Goal: Communication & Community: Answer question/provide support

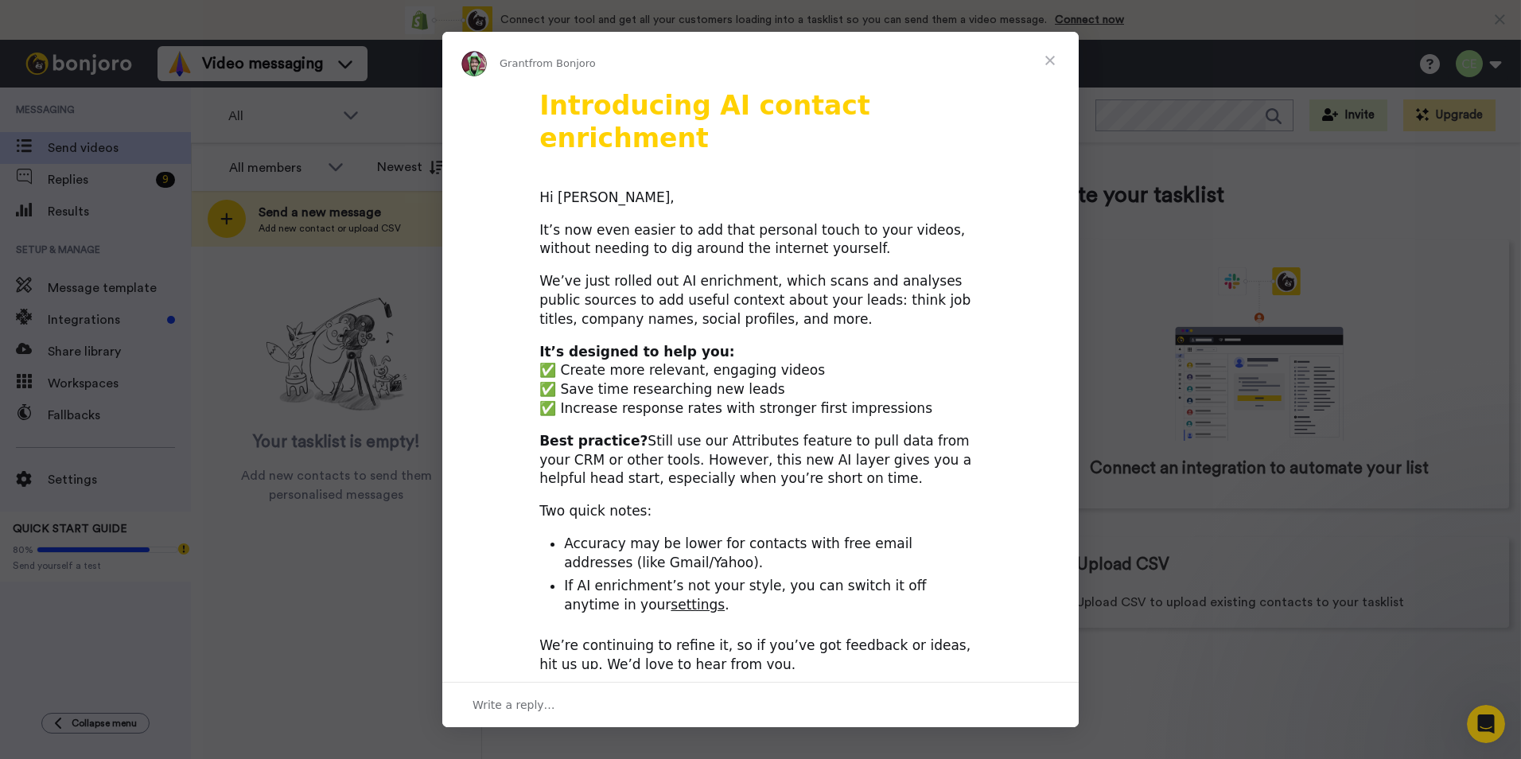
click at [1054, 60] on span "Close" at bounding box center [1050, 60] width 57 height 57
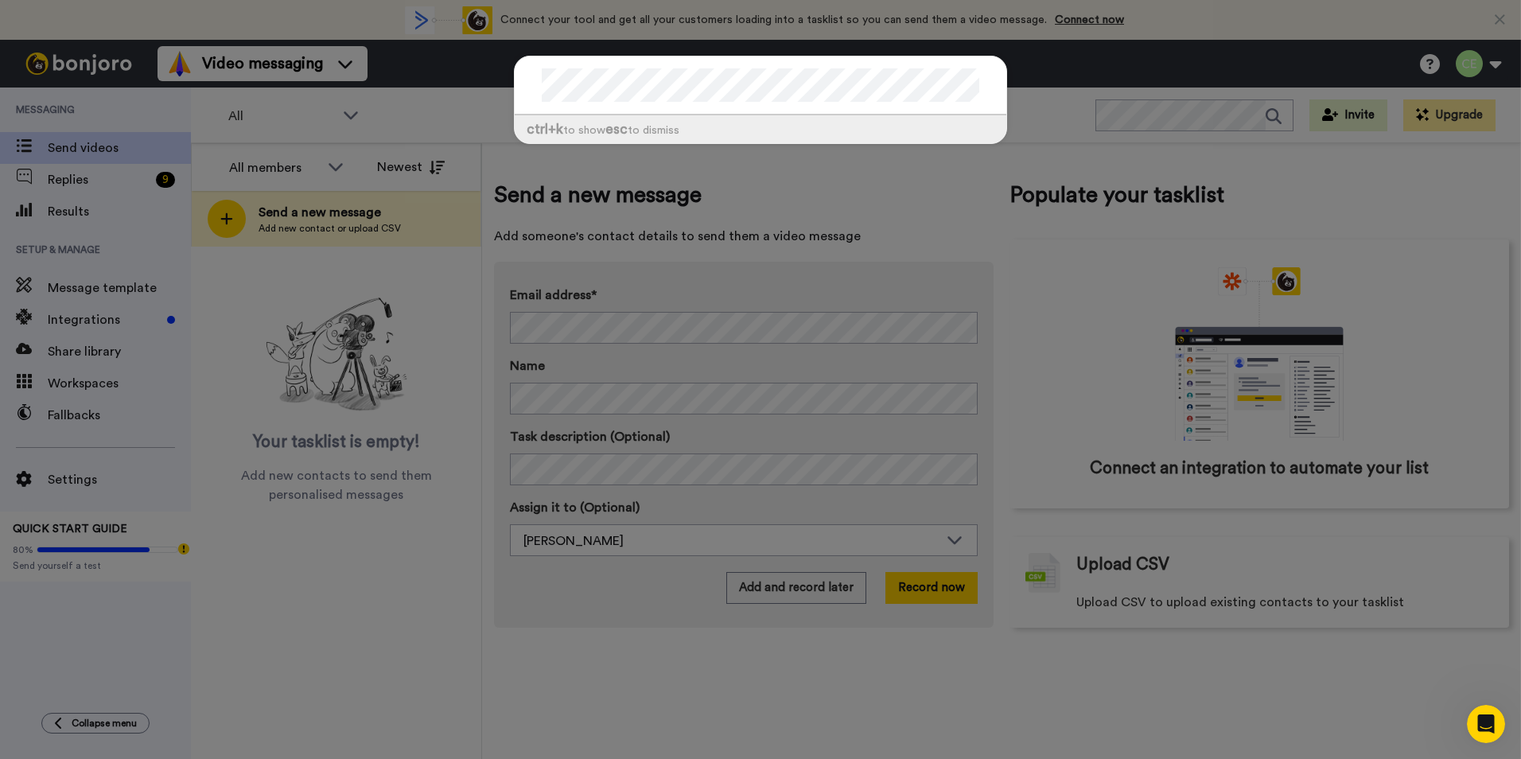
click at [962, 180] on div "ctrl +k to show esc to dismiss" at bounding box center [760, 379] width 1521 height 759
click at [1020, 197] on div "ctrl +k to show esc to dismiss" at bounding box center [760, 379] width 1521 height 759
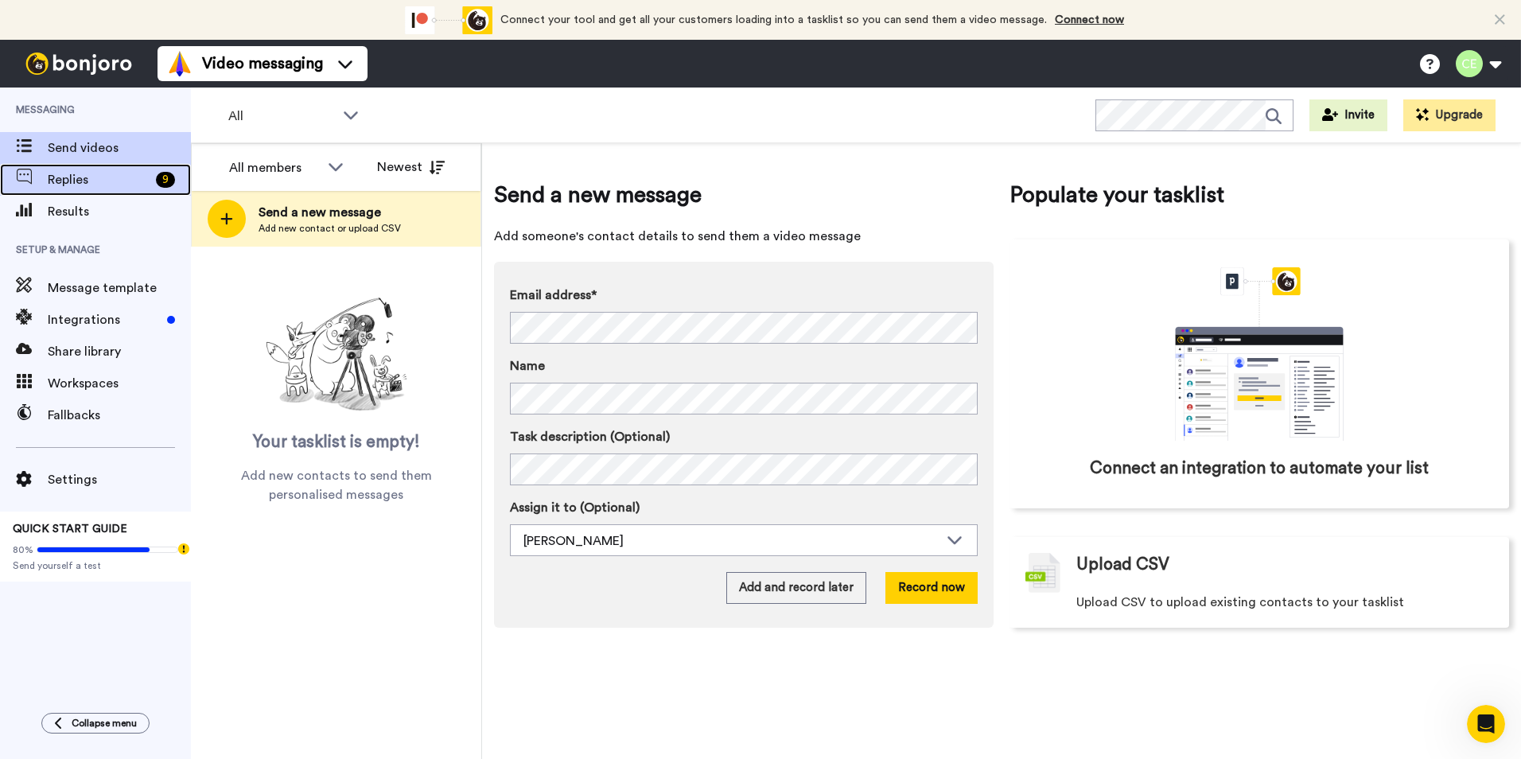
click at [97, 166] on div "Replies 9" at bounding box center [95, 180] width 191 height 32
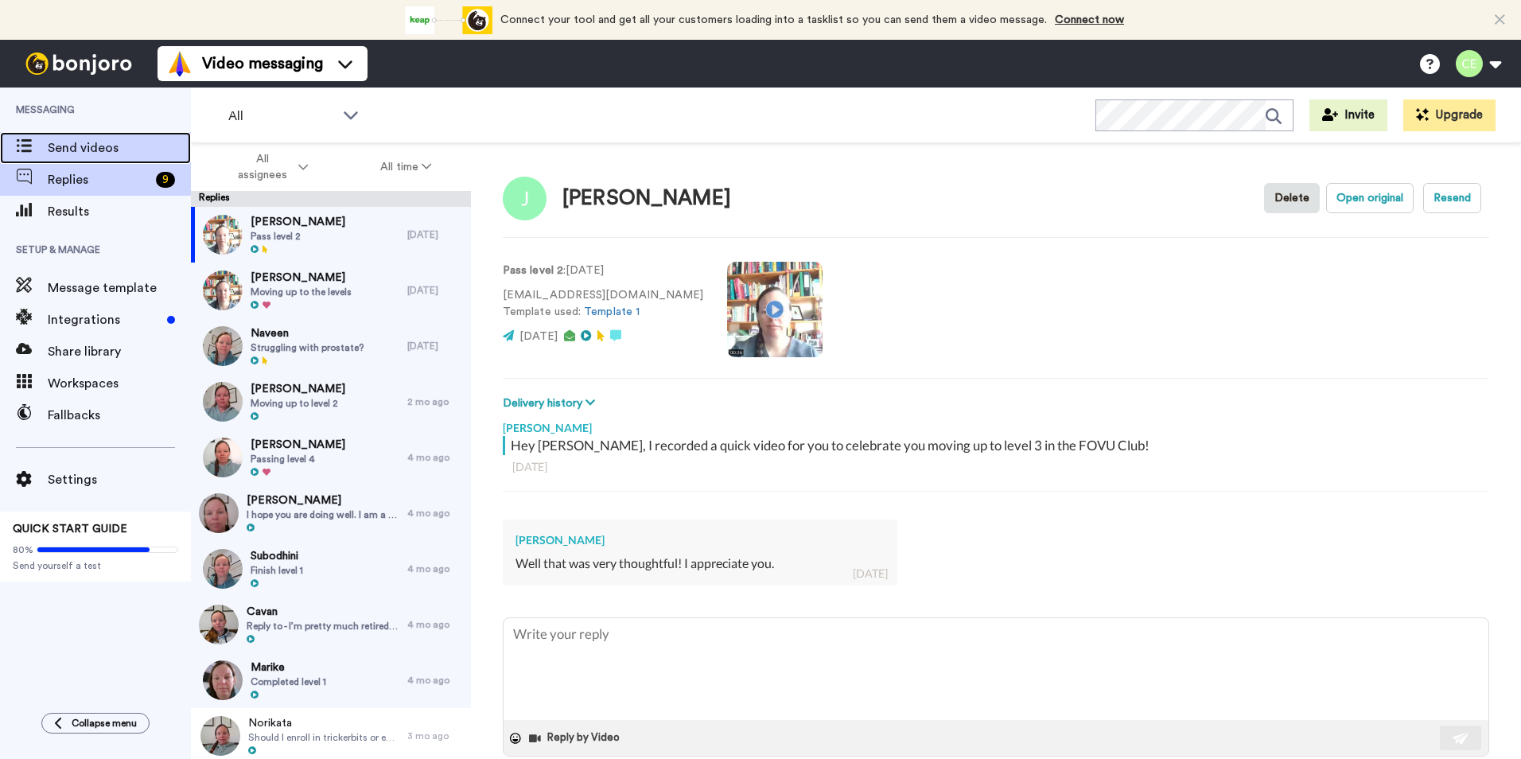
click at [111, 142] on span "Send videos" at bounding box center [119, 147] width 143 height 19
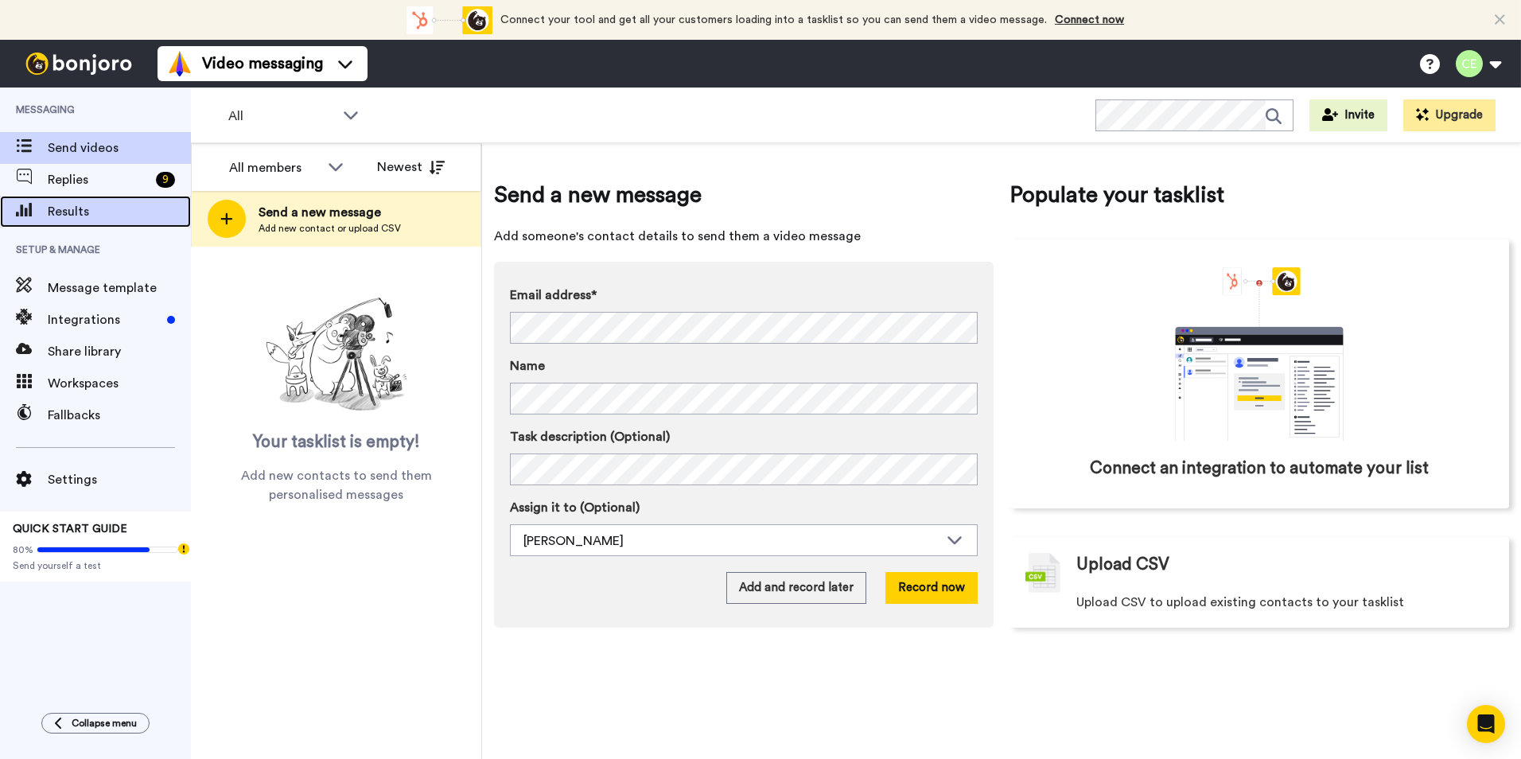
click at [99, 201] on div "Results" at bounding box center [95, 212] width 191 height 32
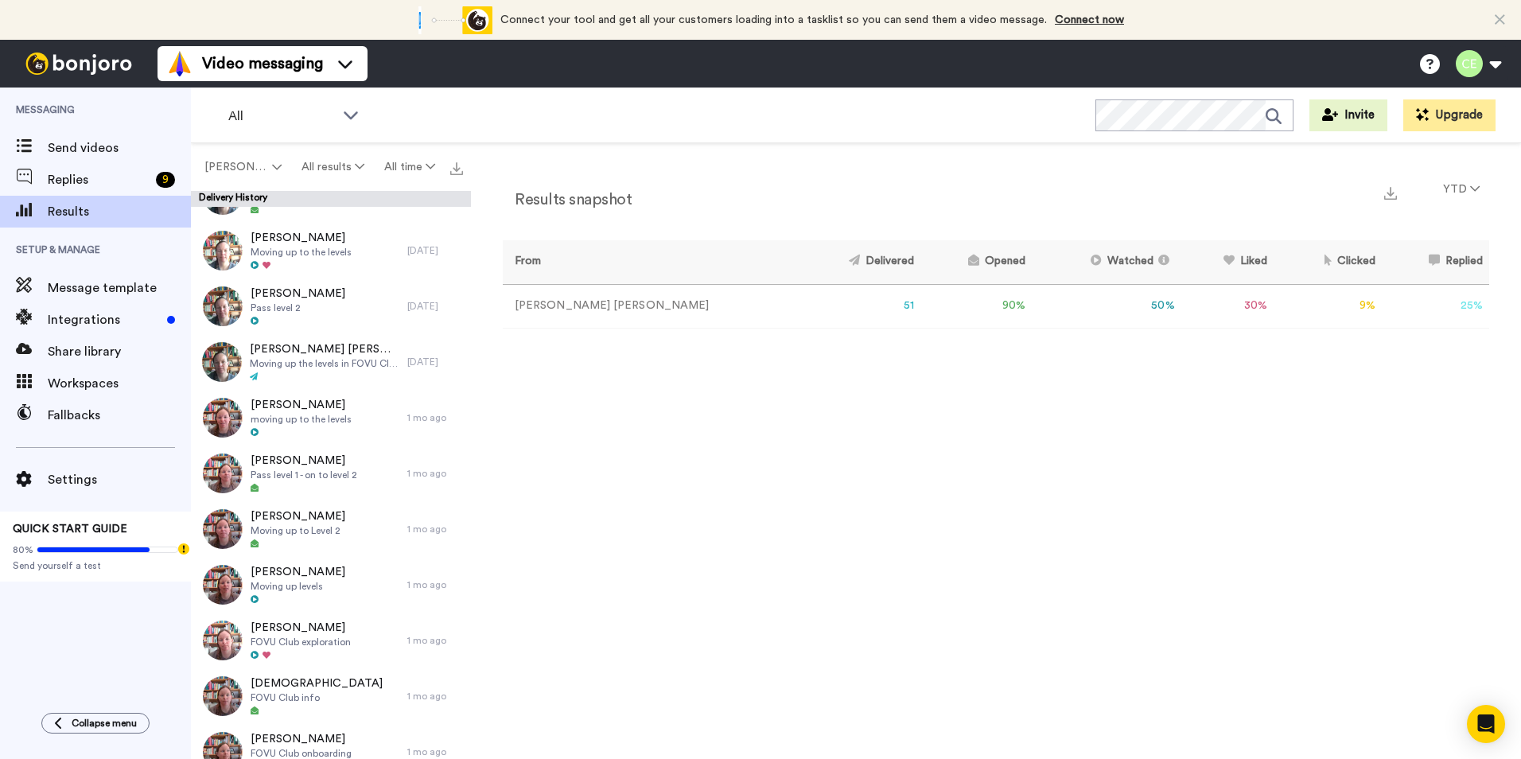
scroll to position [211, 0]
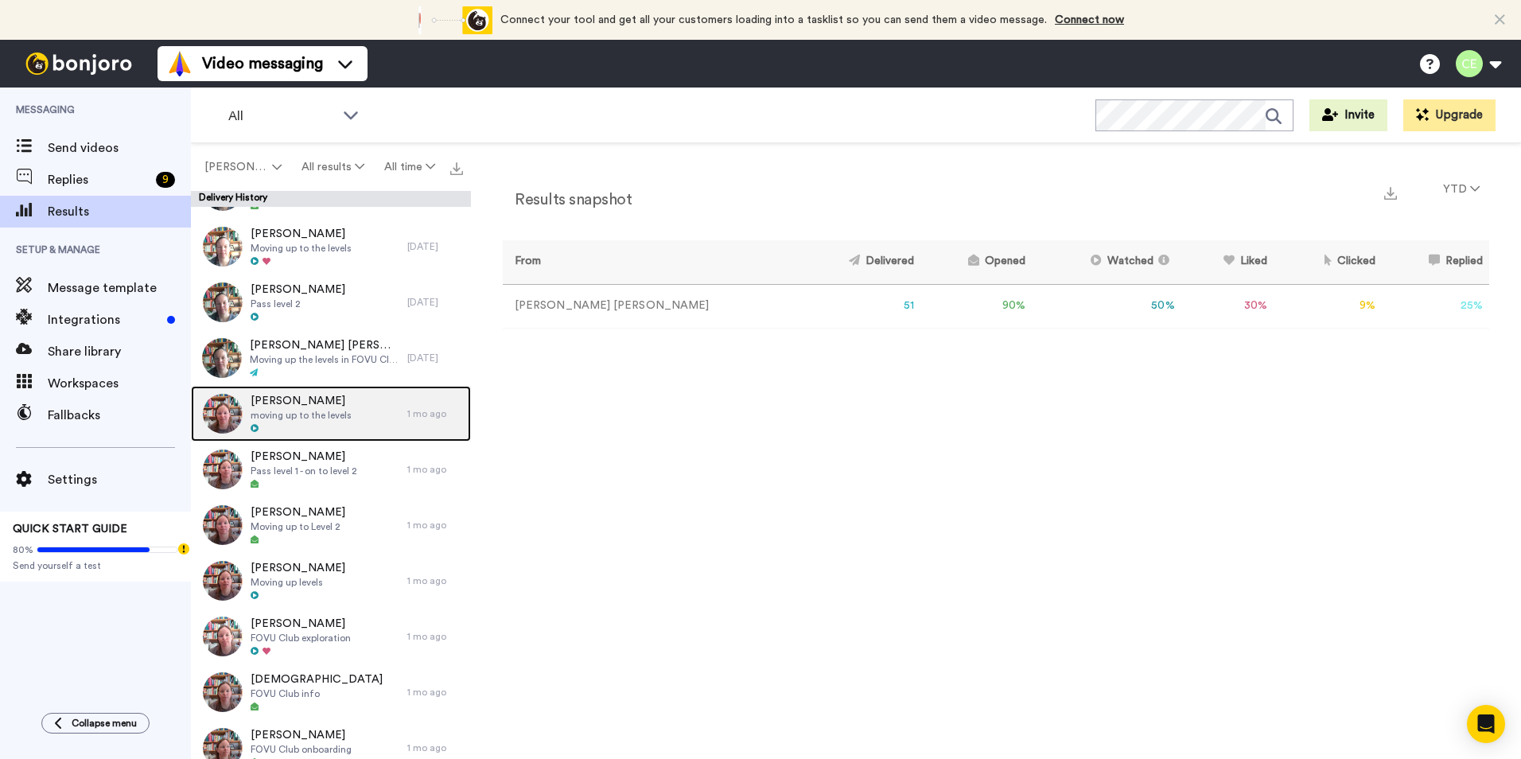
click at [322, 411] on span "moving up to the levels" at bounding box center [301, 415] width 101 height 13
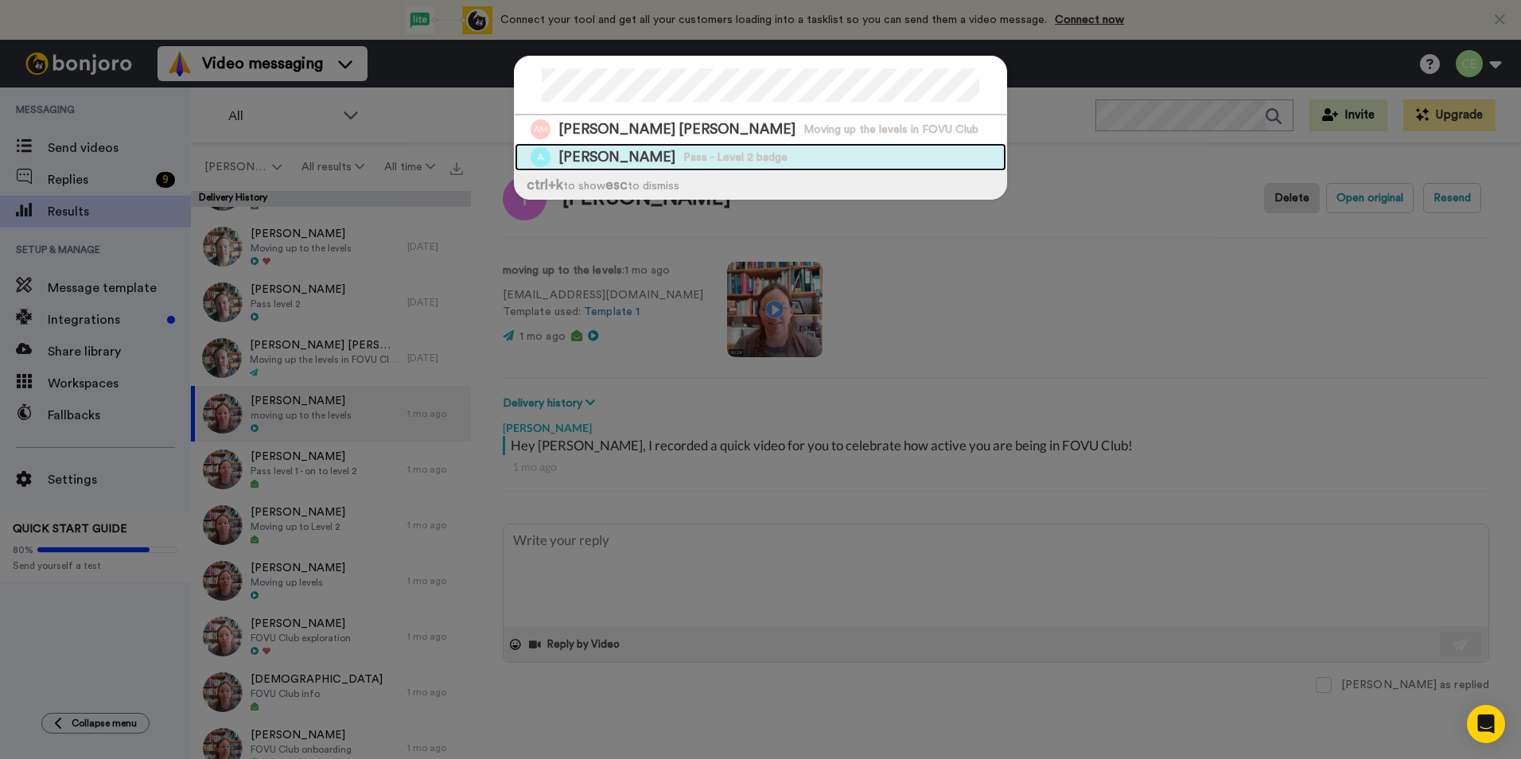
click at [732, 162] on div "[PERSON_NAME] - Level 2 badge" at bounding box center [761, 157] width 492 height 28
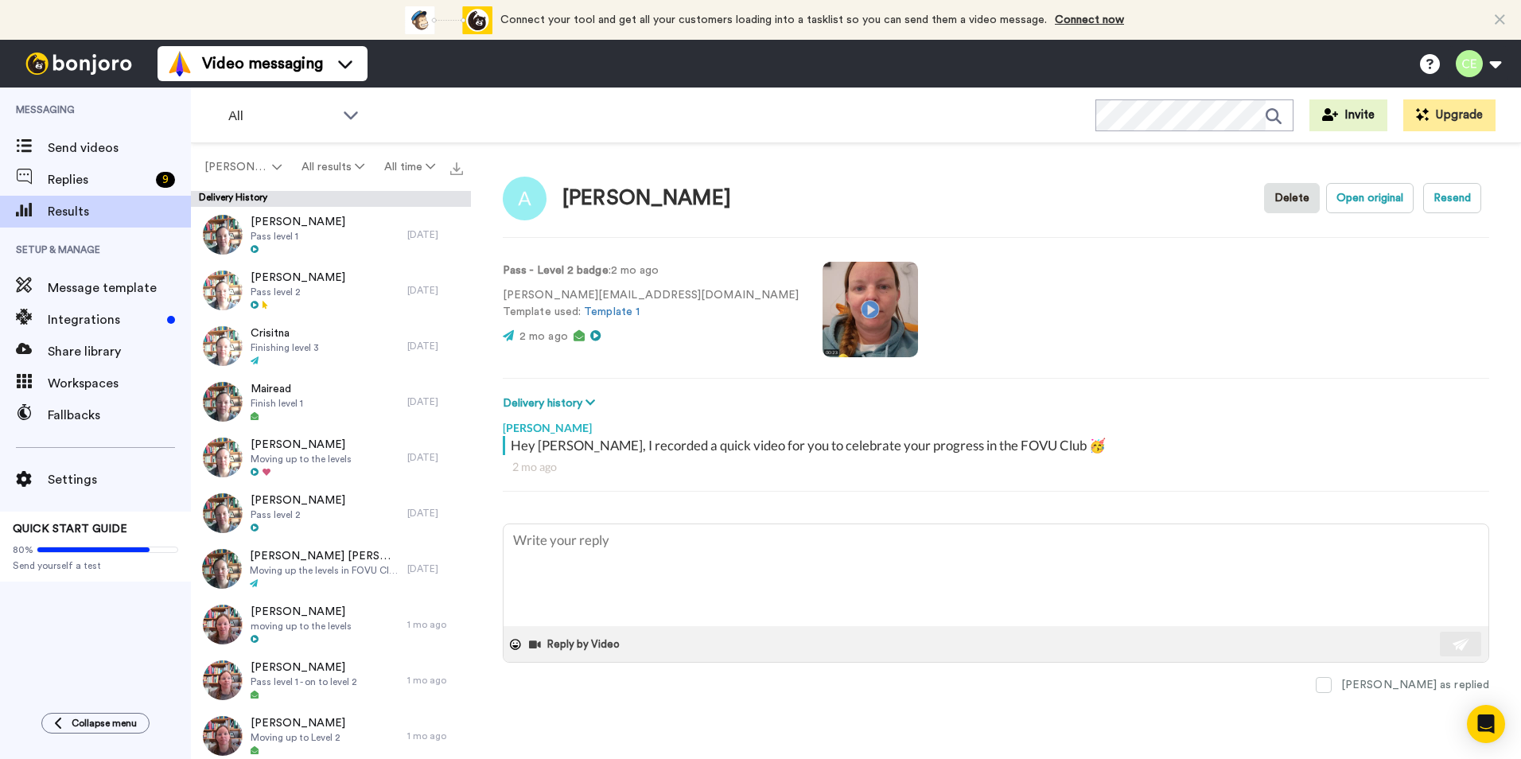
click at [823, 302] on video at bounding box center [870, 309] width 95 height 95
click at [823, 305] on video at bounding box center [870, 309] width 95 height 95
click at [912, 564] on textarea at bounding box center [996, 575] width 985 height 102
type textarea "x"
type textarea "H"
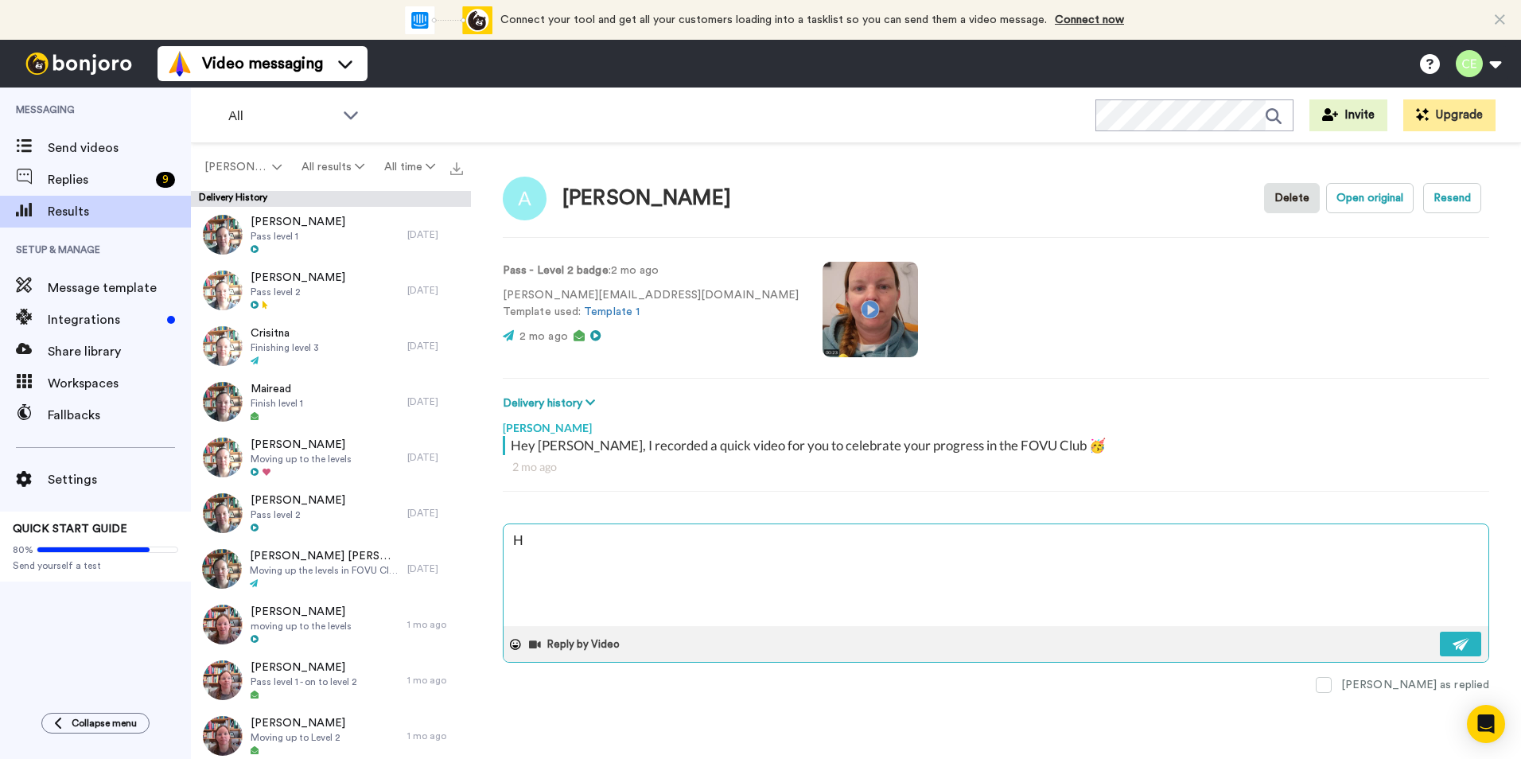
type textarea "x"
type textarea "Hi"
type textarea "x"
type textarea "Hi"
type textarea "x"
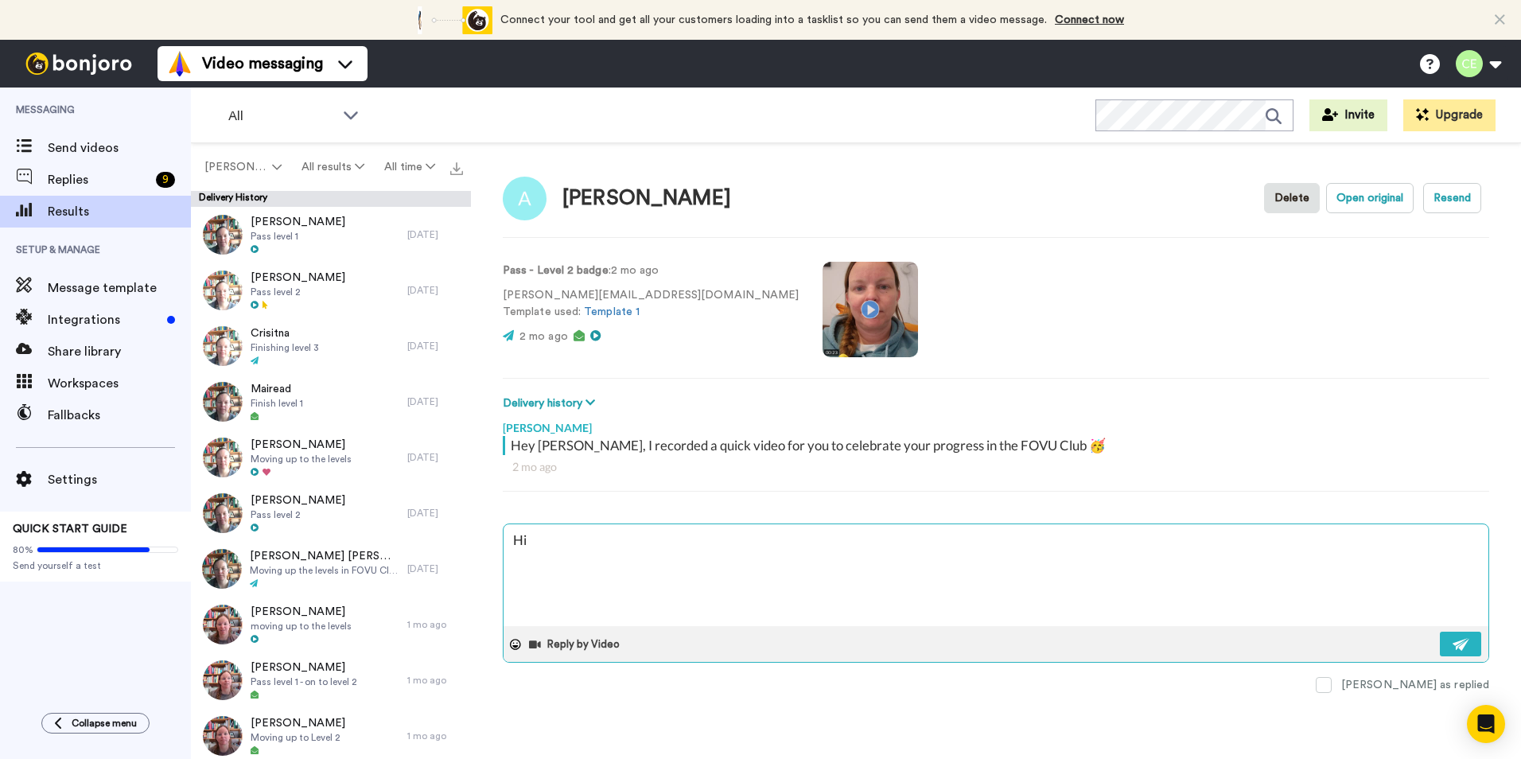
type textarea "Hi A"
type textarea "x"
type textarea "Hi An"
type textarea "x"
type textarea "Hi [PERSON_NAME]"
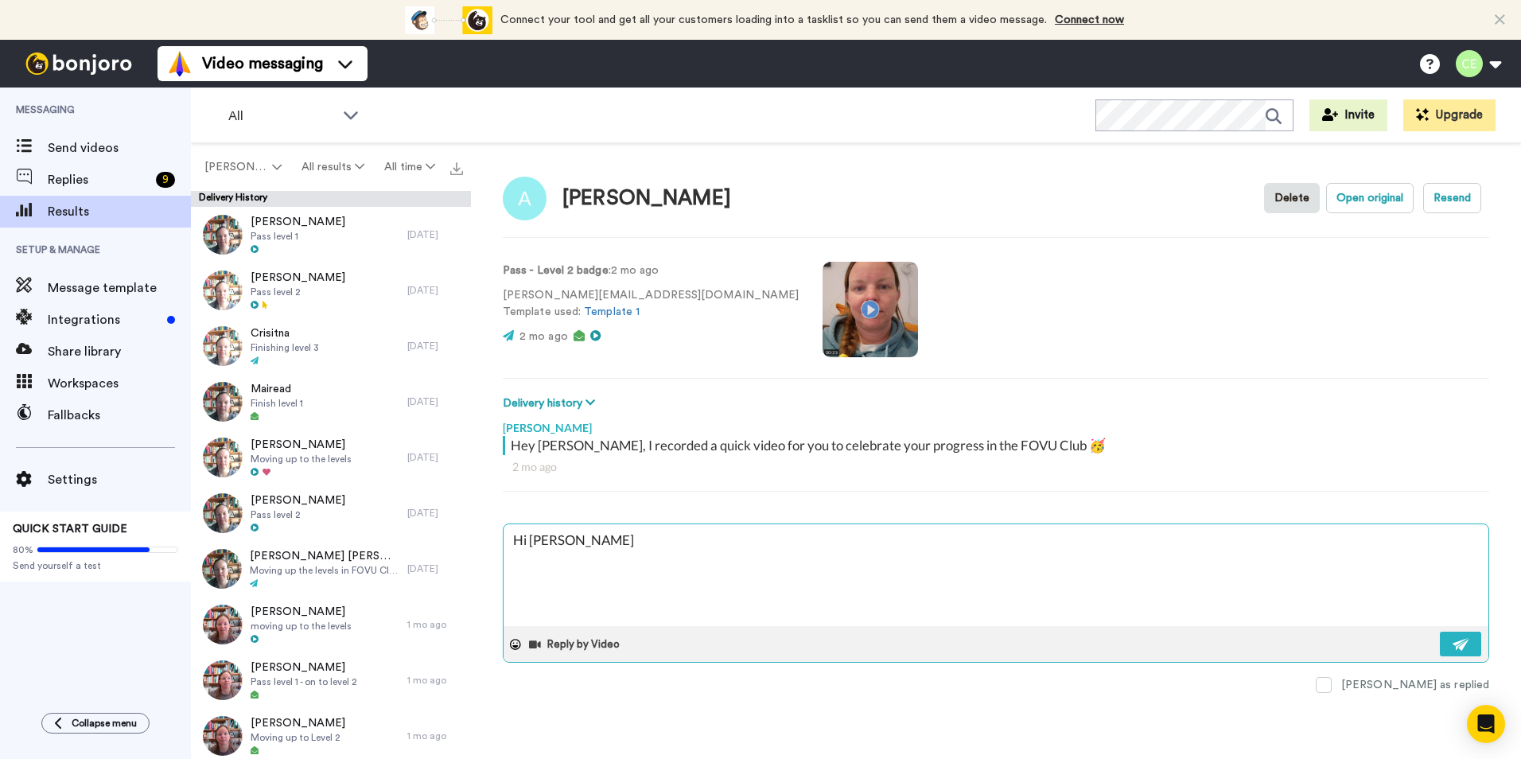
type textarea "x"
type textarea "Hi [PERSON_NAME]"
type textarea "x"
type textarea "Hi [PERSON_NAME],"
type textarea "x"
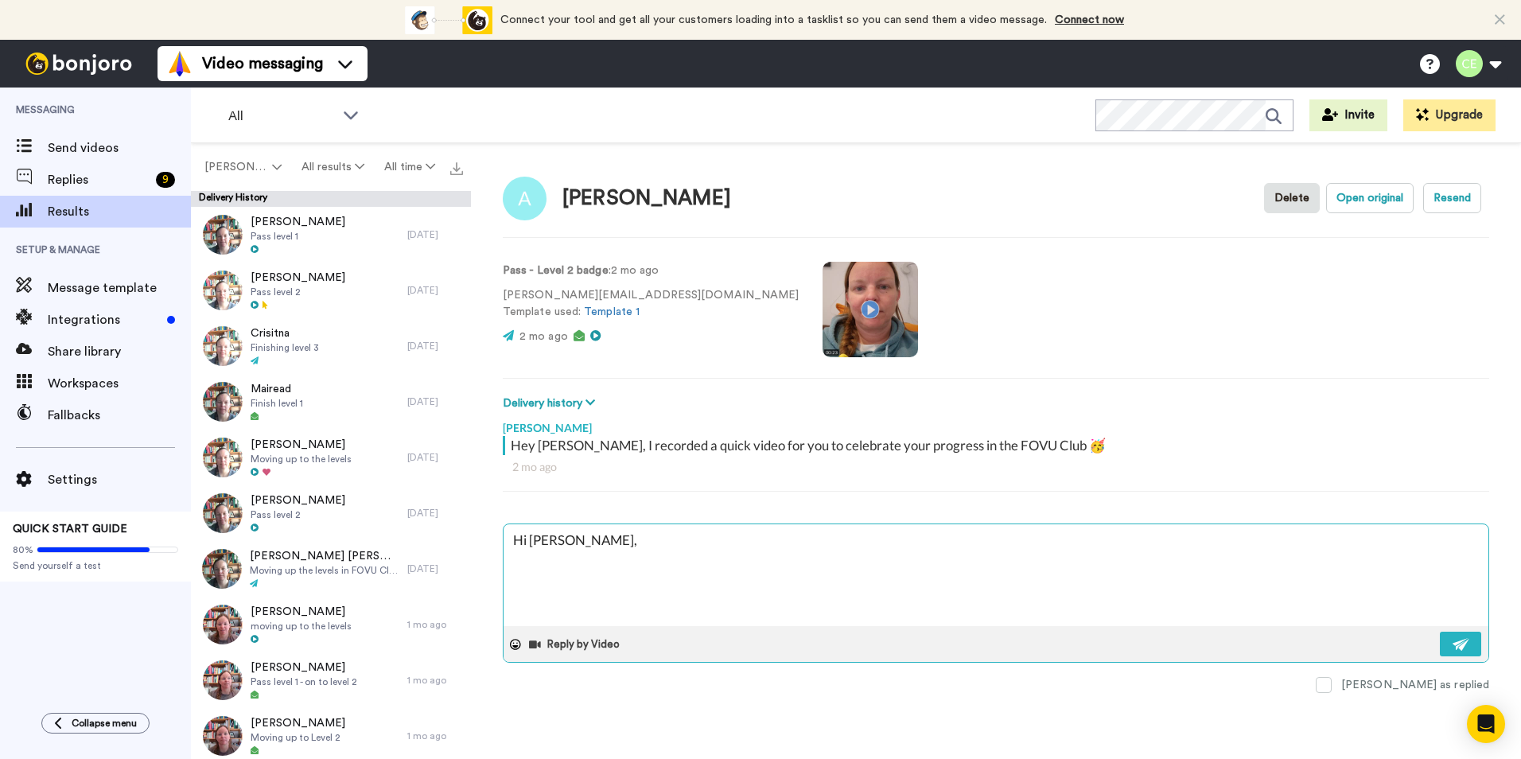
type textarea "Hi [PERSON_NAME],"
type textarea "x"
type textarea "Hi [PERSON_NAME]"
type textarea "x"
type textarea "Hi [PERSON_NAME]"
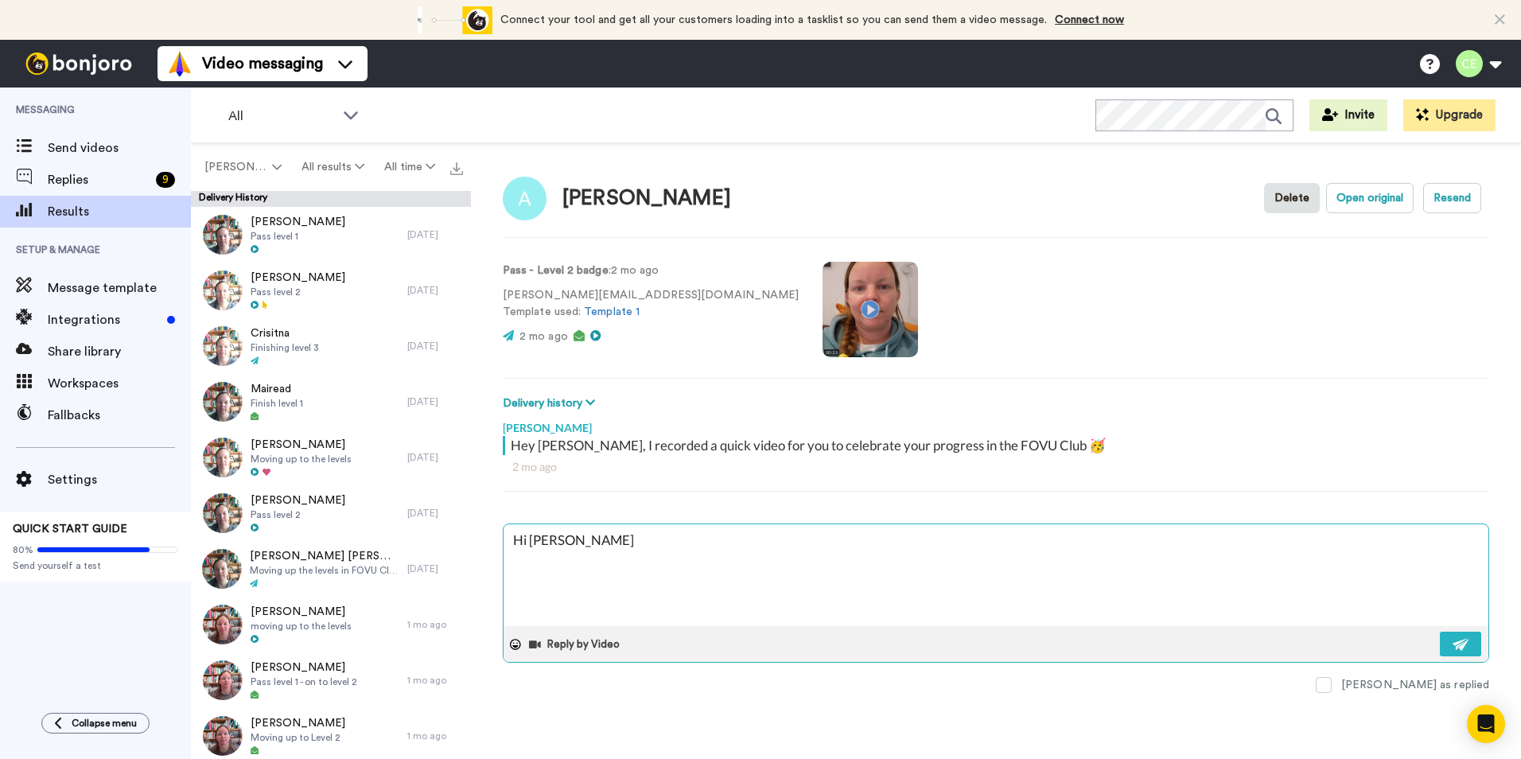
type textarea "x"
type textarea "Hi [PERSON_NAME], Hop"
type textarea "x"
type textarea "Hi [PERSON_NAME], Hope"
type textarea "x"
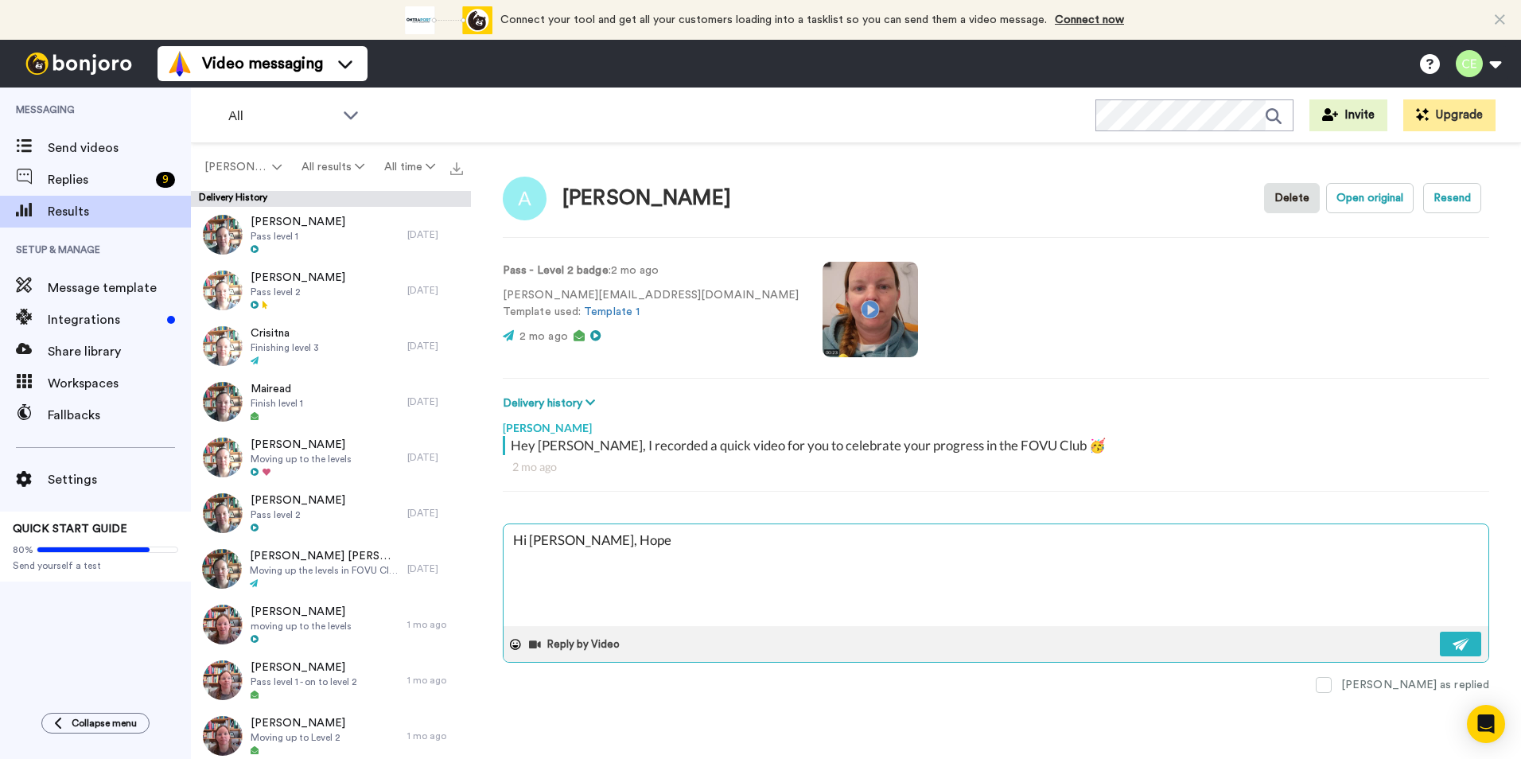
type textarea "Hi [PERSON_NAME], Hope"
type textarea "x"
type textarea "Hi [PERSON_NAME], Hope y"
type textarea "x"
type textarea "Hi [PERSON_NAME], Hope yo"
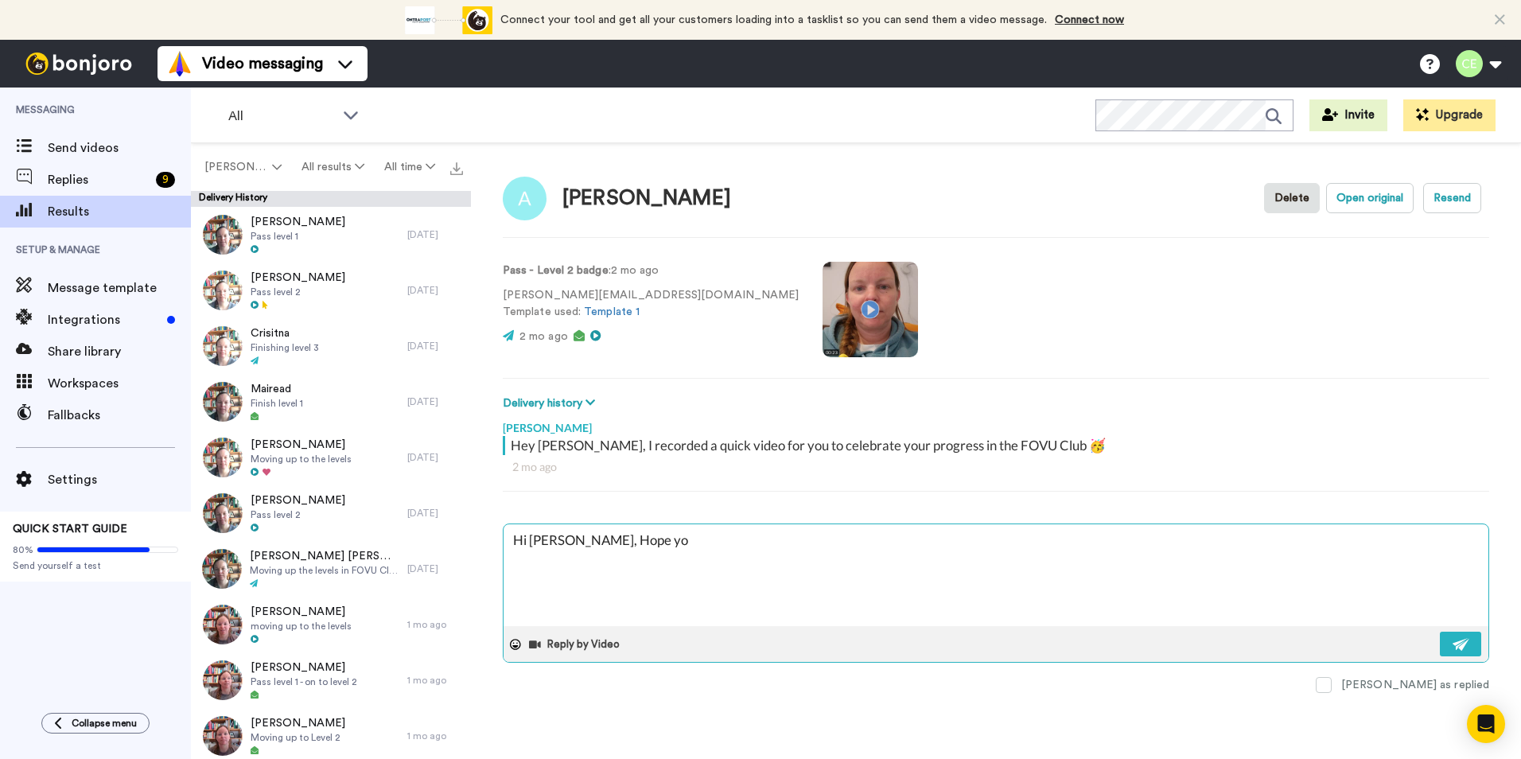
type textarea "x"
type textarea "Hi [PERSON_NAME], Hope you"
type textarea "x"
type textarea "Hi [PERSON_NAME], Hope you"
type textarea "x"
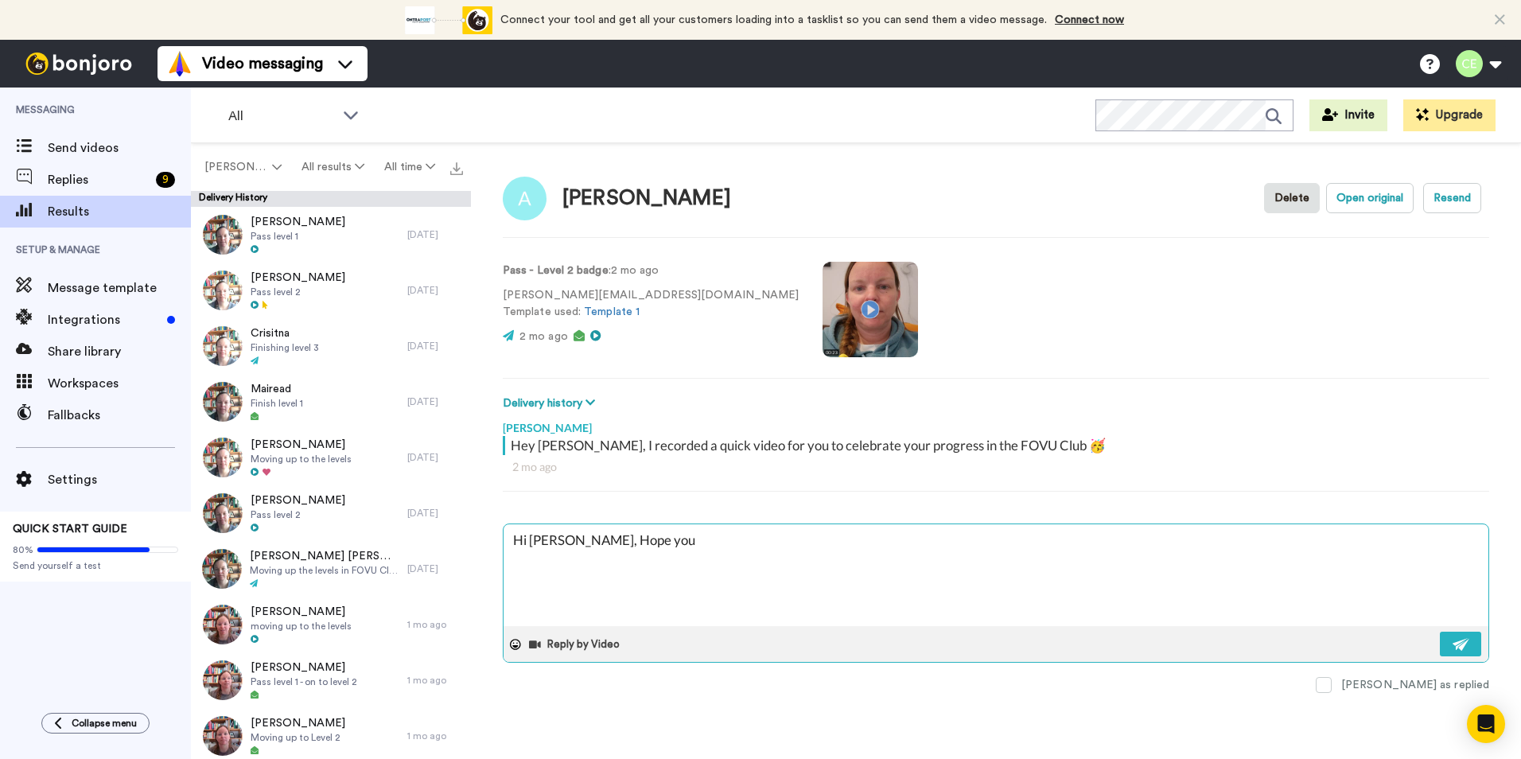
type textarea "Hi [PERSON_NAME], Hope you a"
type textarea "x"
type textarea "Hi [PERSON_NAME], Hope you ar"
type textarea "x"
type textarea "Hi [PERSON_NAME], Hope you are"
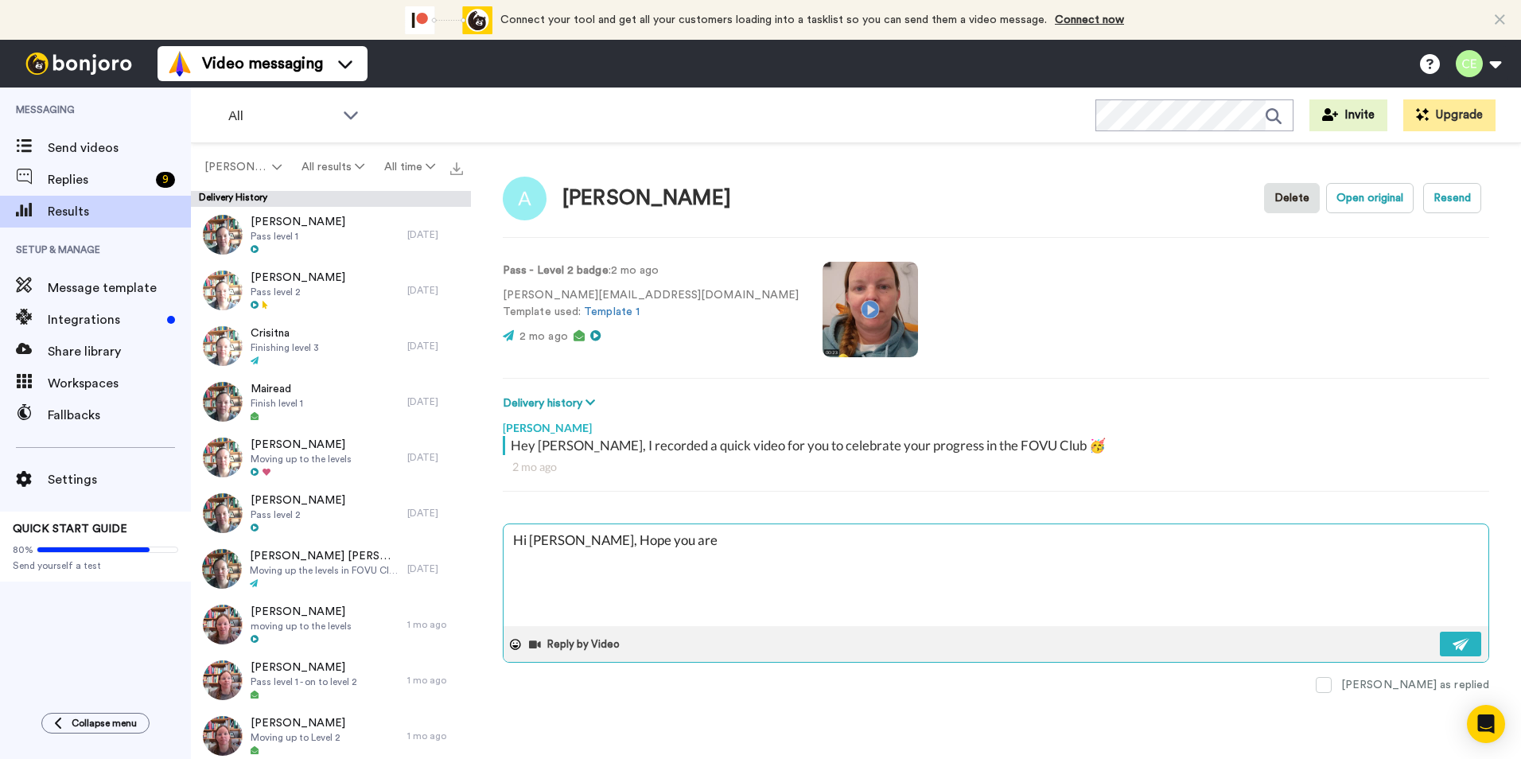
type textarea "x"
type textarea "Hi [PERSON_NAME], Hope you are w"
type textarea "x"
type textarea "Hi [PERSON_NAME], Hope you are wl"
type textarea "x"
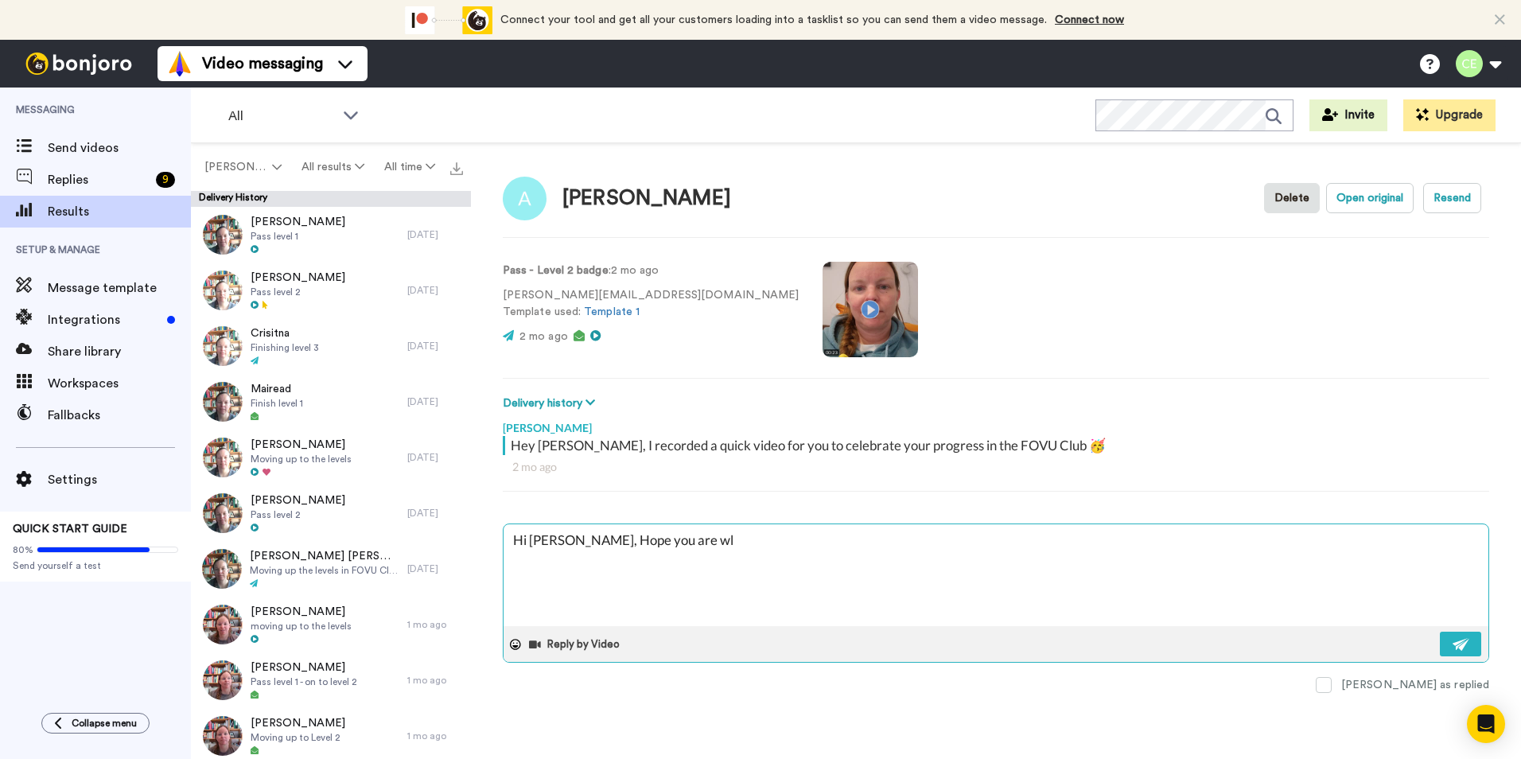
type textarea "Hi [PERSON_NAME], Hope you are wle"
type textarea "x"
type textarea "Hi [PERSON_NAME], Hope you are wlel"
type textarea "x"
type textarea "Hi [PERSON_NAME], Hope you are wle"
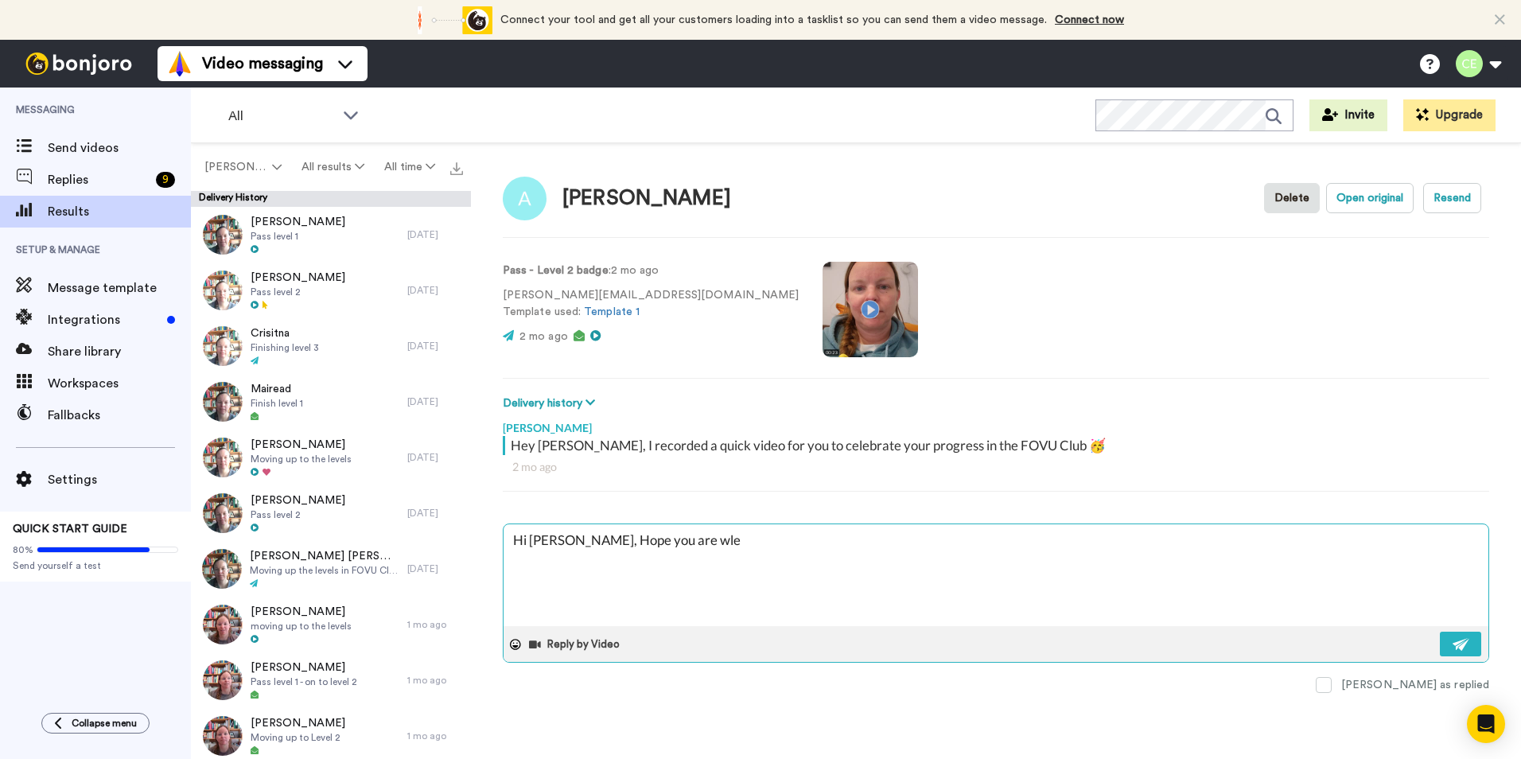
type textarea "x"
type textarea "Hi [PERSON_NAME], Hope you are wl"
type textarea "x"
type textarea "Hi [PERSON_NAME], Hope you are w"
type textarea "x"
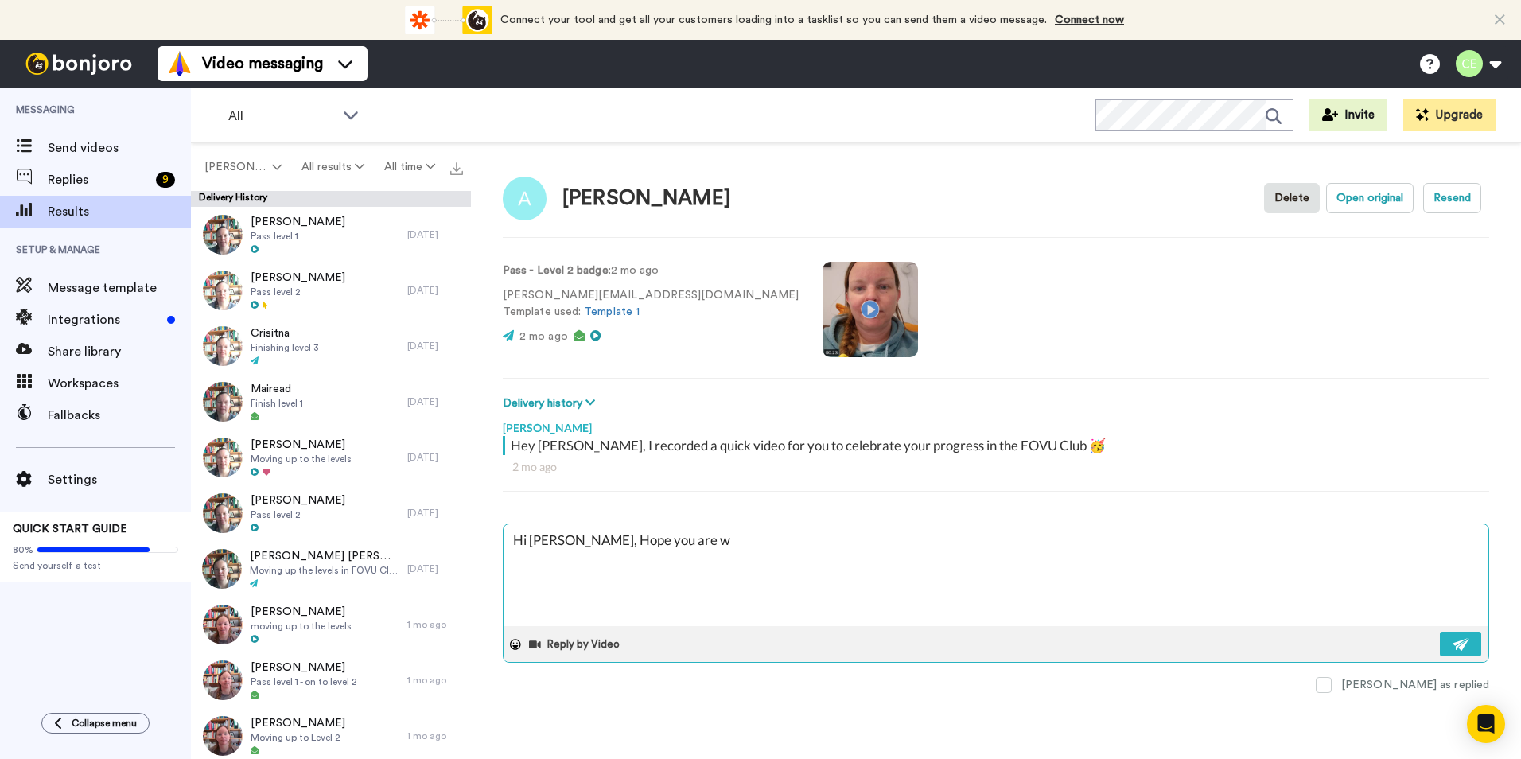
type textarea "Hi [PERSON_NAME], Hope you are we"
type textarea "x"
type textarea "Hi [PERSON_NAME], Hope you are wel"
type textarea "x"
type textarea "Hi [PERSON_NAME], Hope you are well"
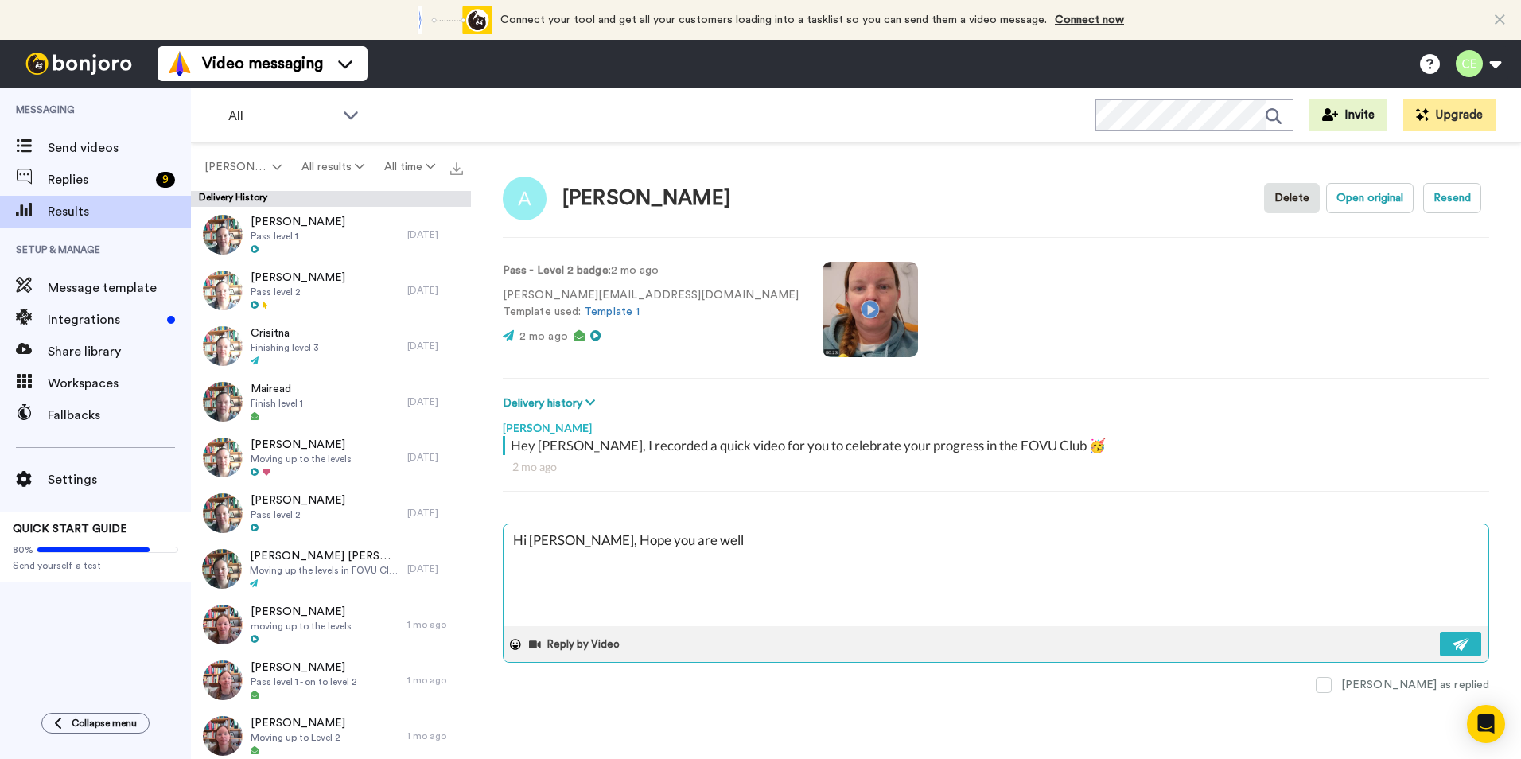
type textarea "x"
type textarea "Hi [PERSON_NAME], Hope you are well?"
type textarea "x"
type textarea "Hi [PERSON_NAME], Hope you are well?"
type textarea "x"
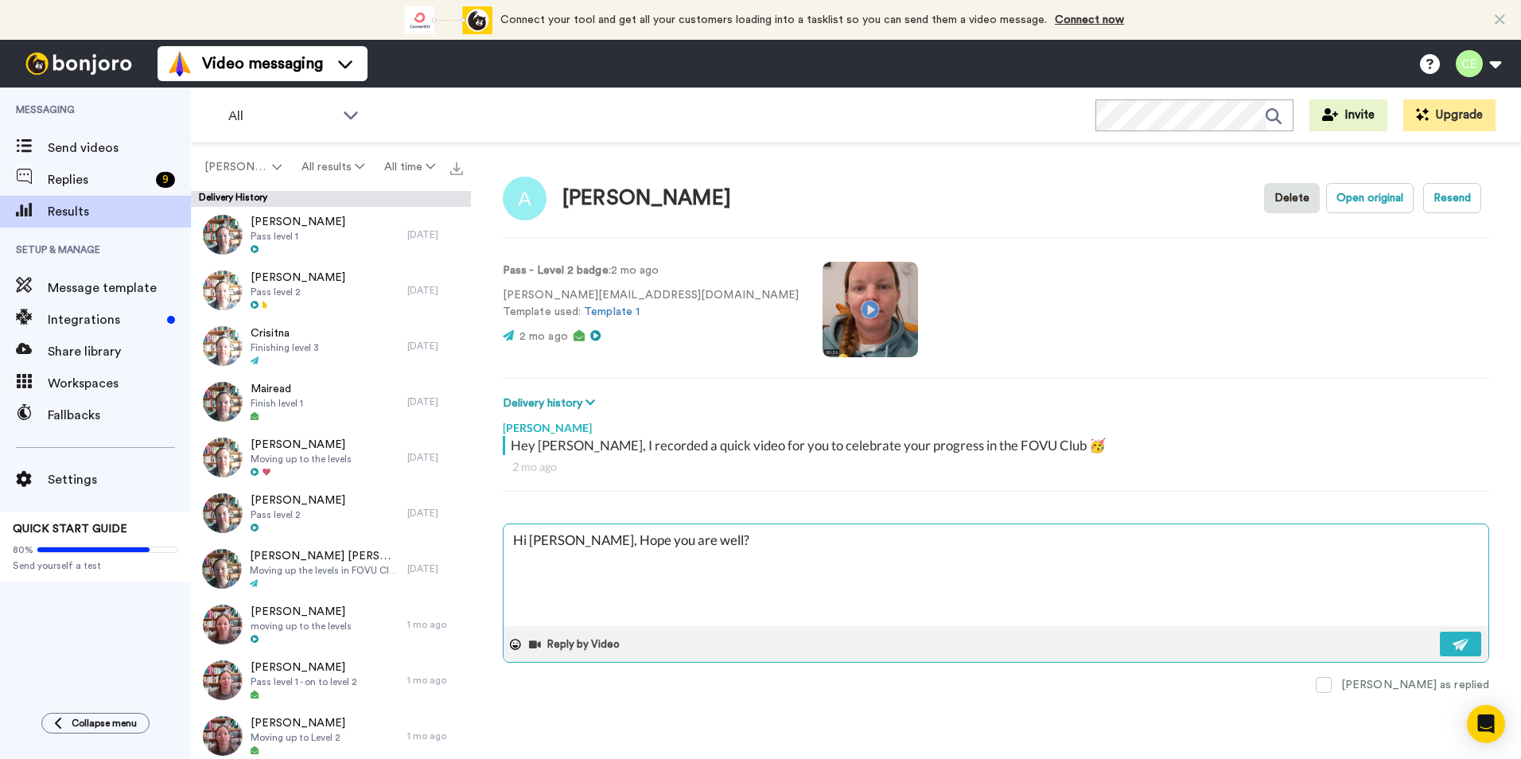
type textarea "Hi [PERSON_NAME], Hope you are well? C"
type textarea "x"
type textarea "Hi [PERSON_NAME], Hope you are well? Ca"
type textarea "x"
type textarea "Hi [PERSON_NAME], Hope you are well? Can"
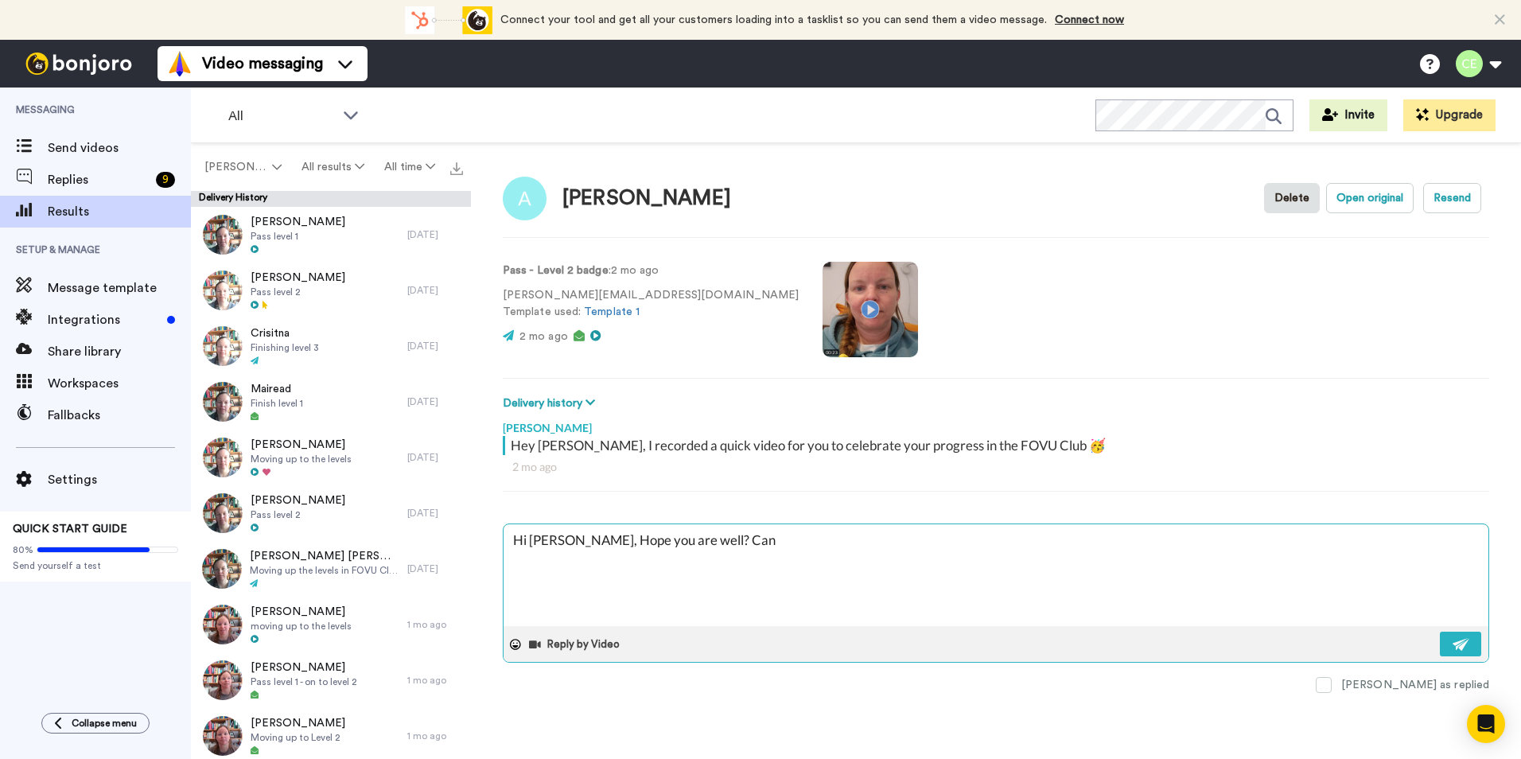
type textarea "x"
type textarea "Hi [PERSON_NAME], Hope you are well? Can"
type textarea "x"
type textarea "Hi [PERSON_NAME], Hope you are well? Can s"
type textarea "x"
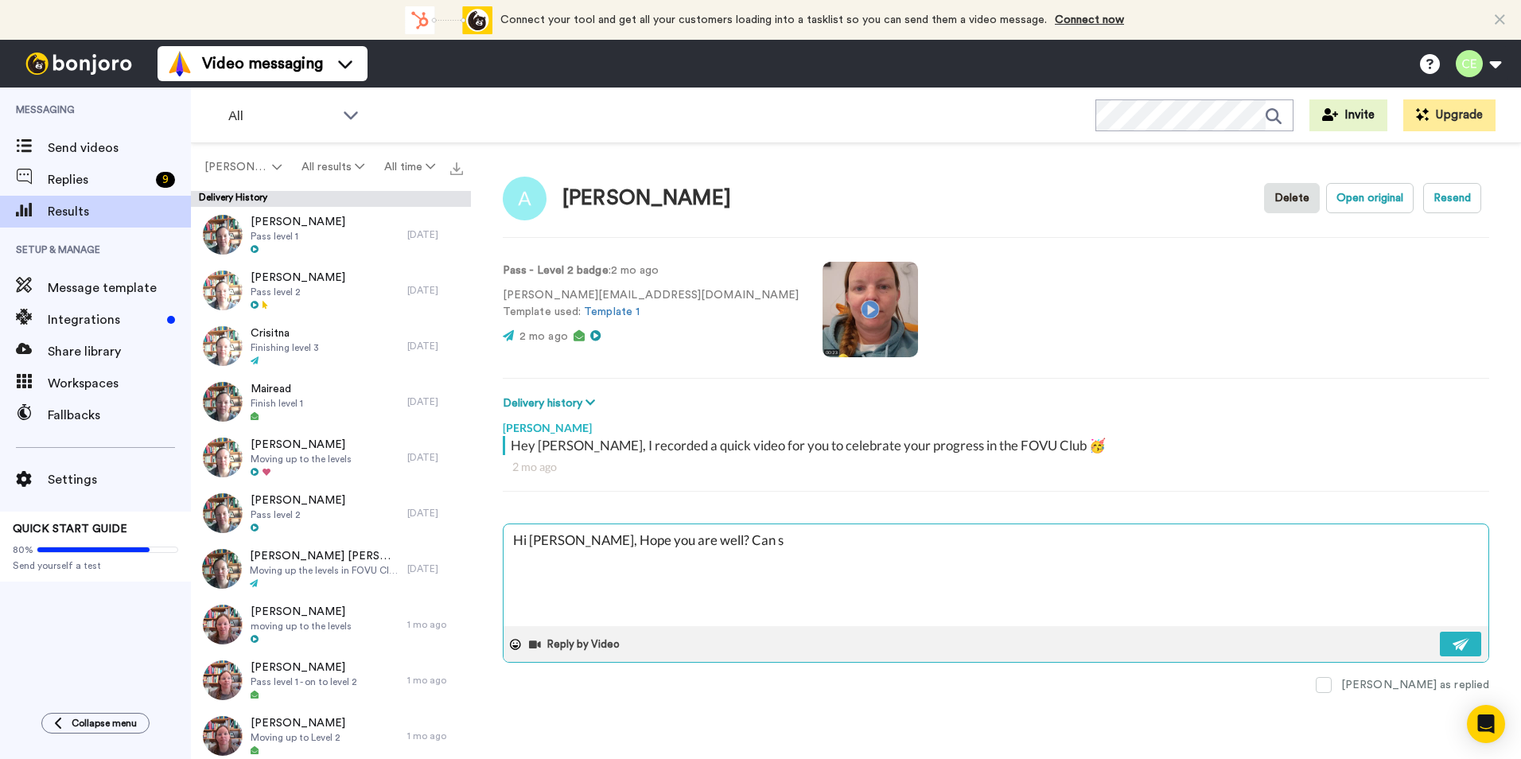
type textarea "Hi [PERSON_NAME], Hope you are well? Can se"
type textarea "x"
type textarea "Hi [PERSON_NAME], Hope you are well? Can see"
type textarea "x"
type textarea "Hi [PERSON_NAME], Hope you are well? Can see"
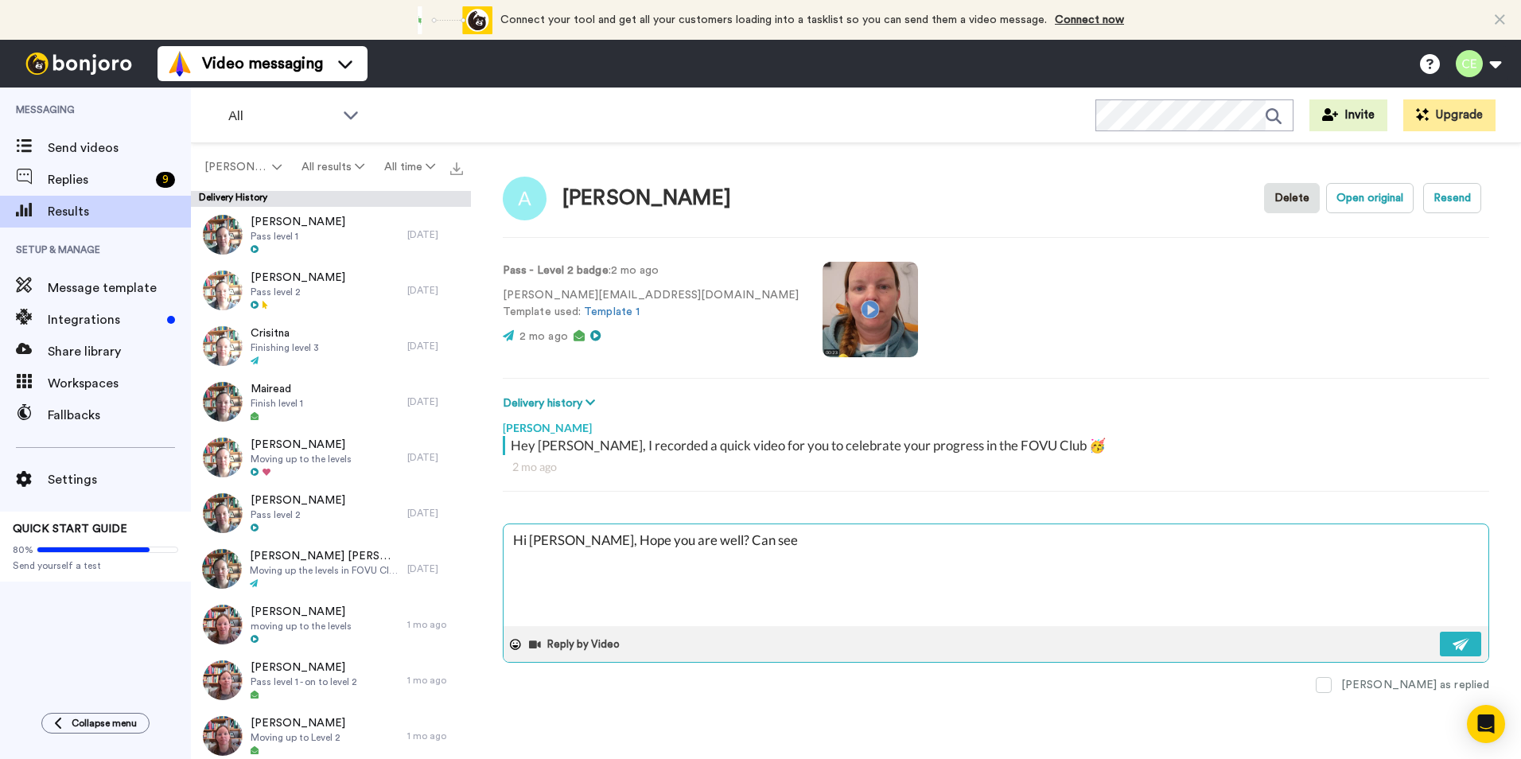
type textarea "x"
type textarea "Hi [PERSON_NAME], Hope you are well? Can see y"
type textarea "x"
type textarea "Hi [PERSON_NAME], Hope you are well? Can see yo"
type textarea "x"
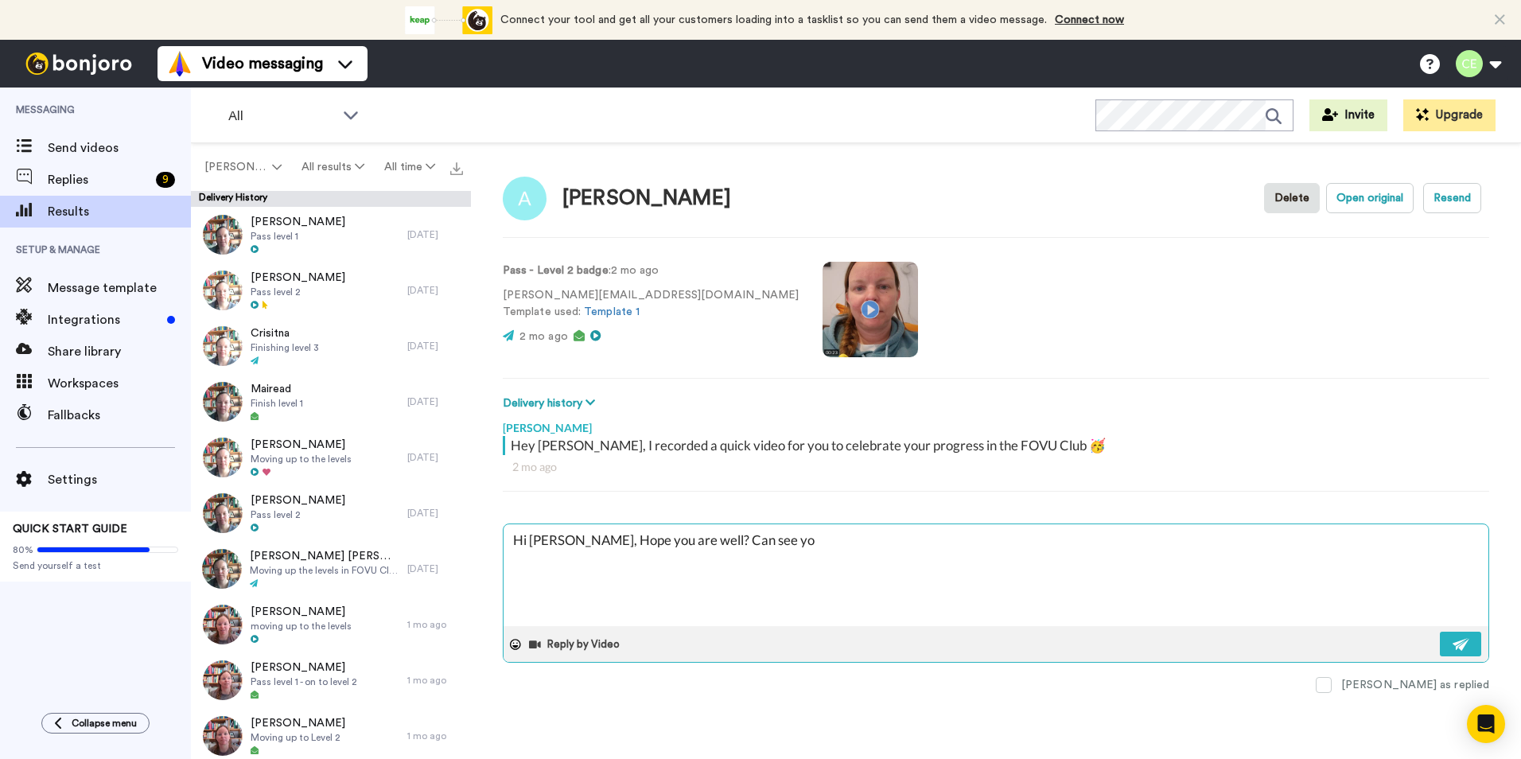
type textarea "Hi [PERSON_NAME], Hope you are well? Can see you"
type textarea "x"
type textarea "Hi [PERSON_NAME], Hope you are well? Can see you'"
type textarea "x"
type textarea "Hi [PERSON_NAME], Hope you are well? Can see you'v"
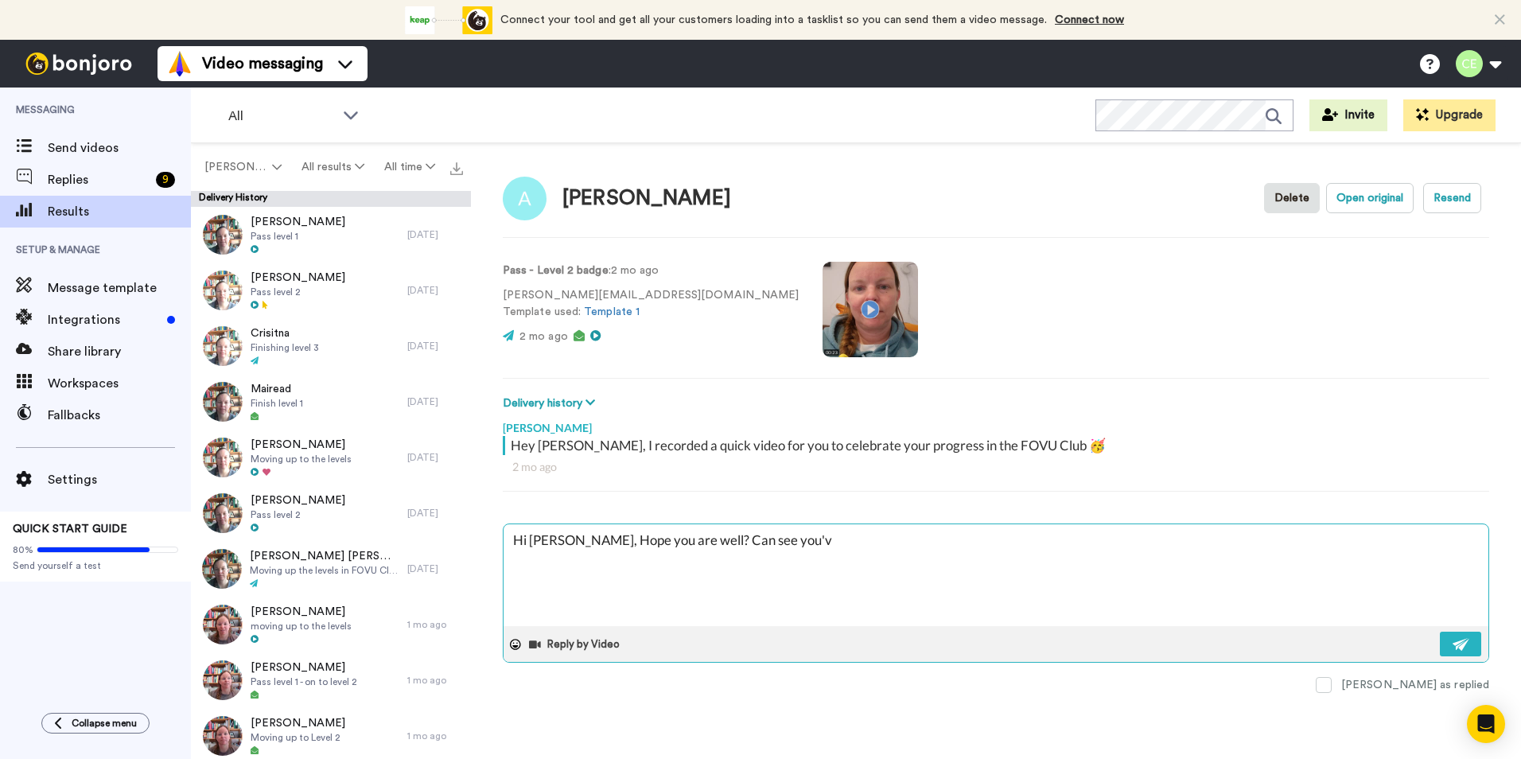
type textarea "x"
type textarea "Hi [PERSON_NAME], Hope you are well? Can see you've"
type textarea "x"
type textarea "Hi [PERSON_NAME], Hope you are well? Can see you've"
type textarea "x"
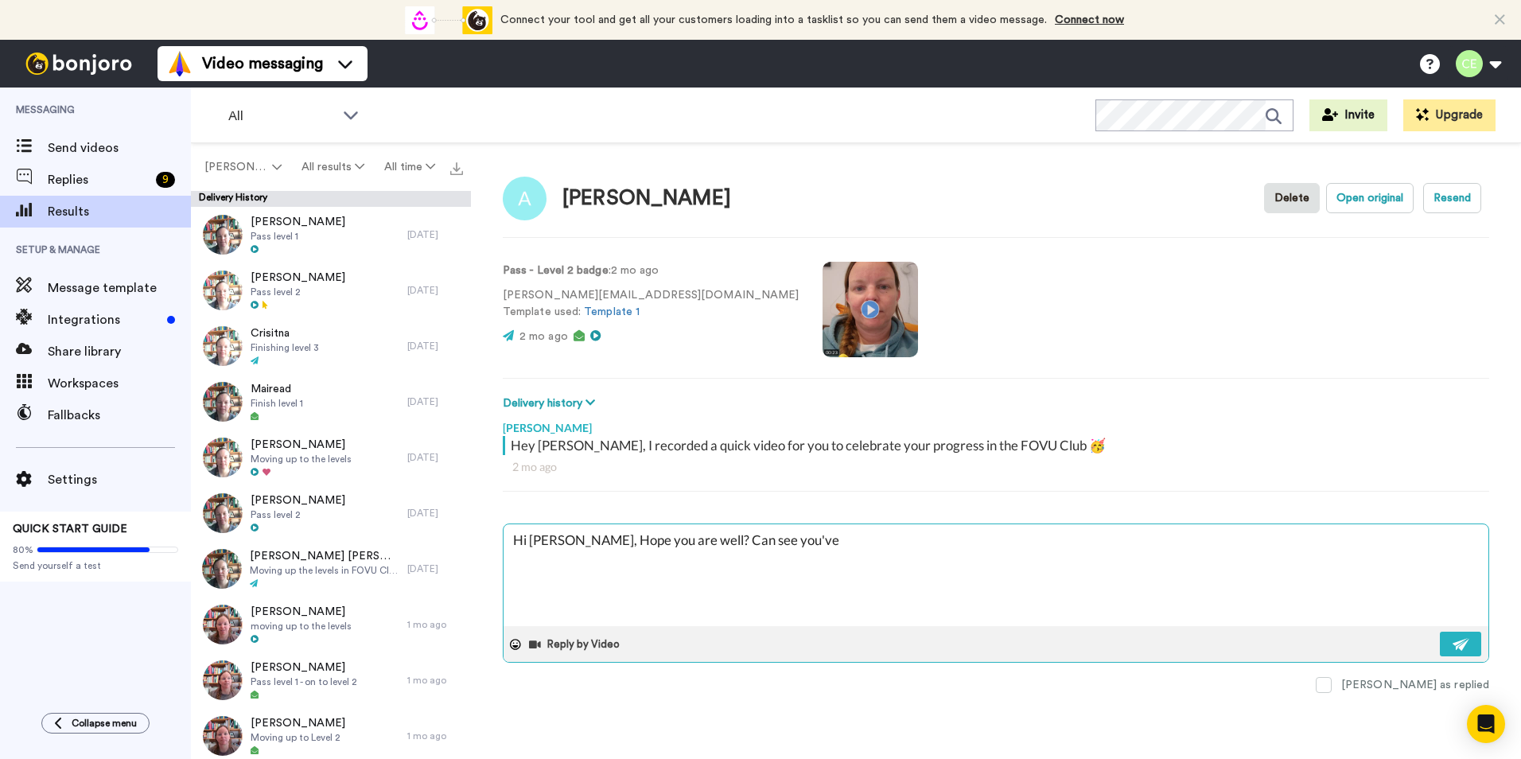
type textarea "Hi [PERSON_NAME], Hope you are well? Can see you've b"
type textarea "x"
type textarea "Hi [PERSON_NAME], Hope you are well? Can see you've be"
type textarea "x"
type textarea "Hi [PERSON_NAME], Hope you are well? Can see you've ben"
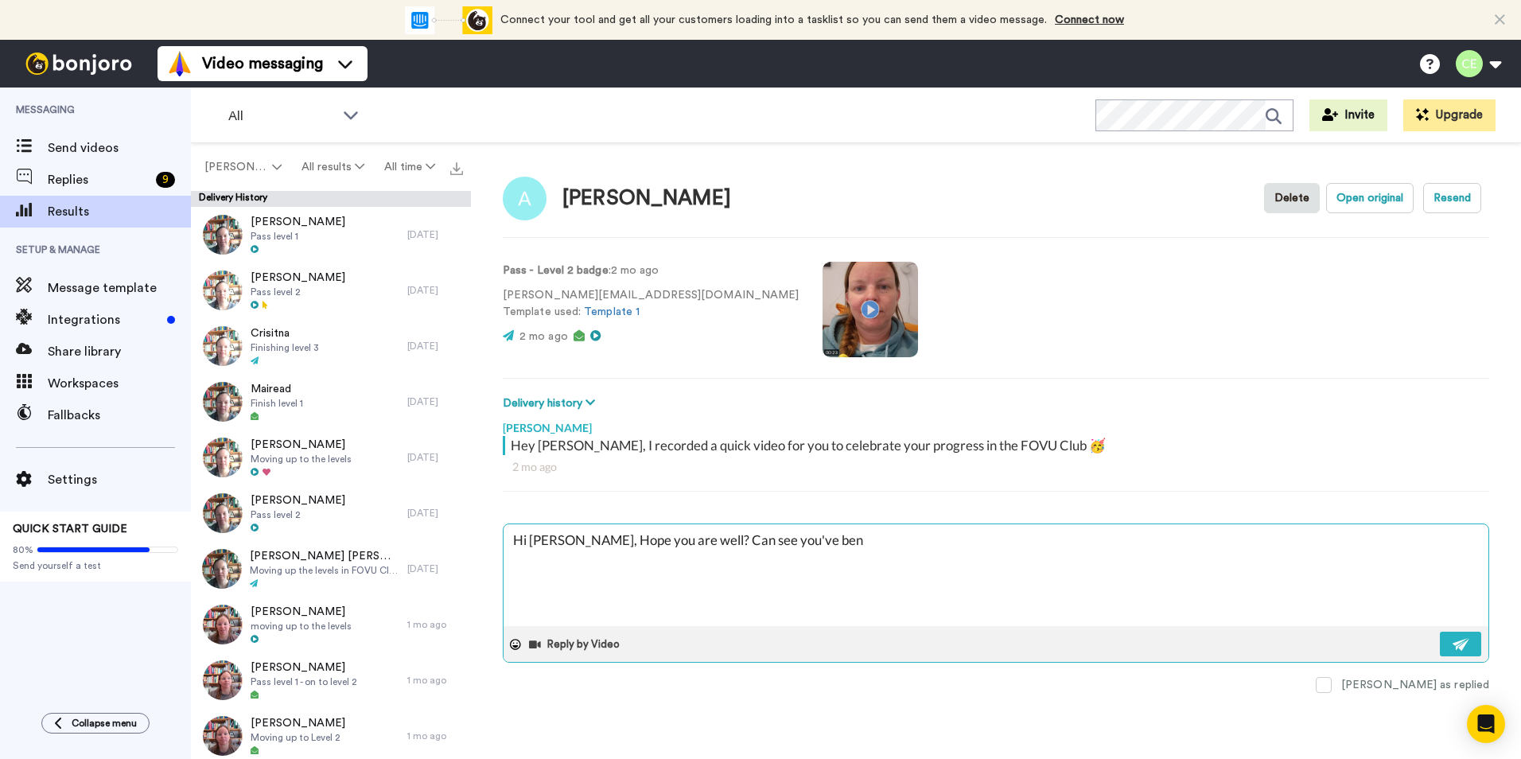
type textarea "x"
type textarea "Hi [PERSON_NAME], Hope you are well? Can see you've be"
type textarea "x"
type textarea "Hi [PERSON_NAME], Hope you are well? Can see you've been"
type textarea "x"
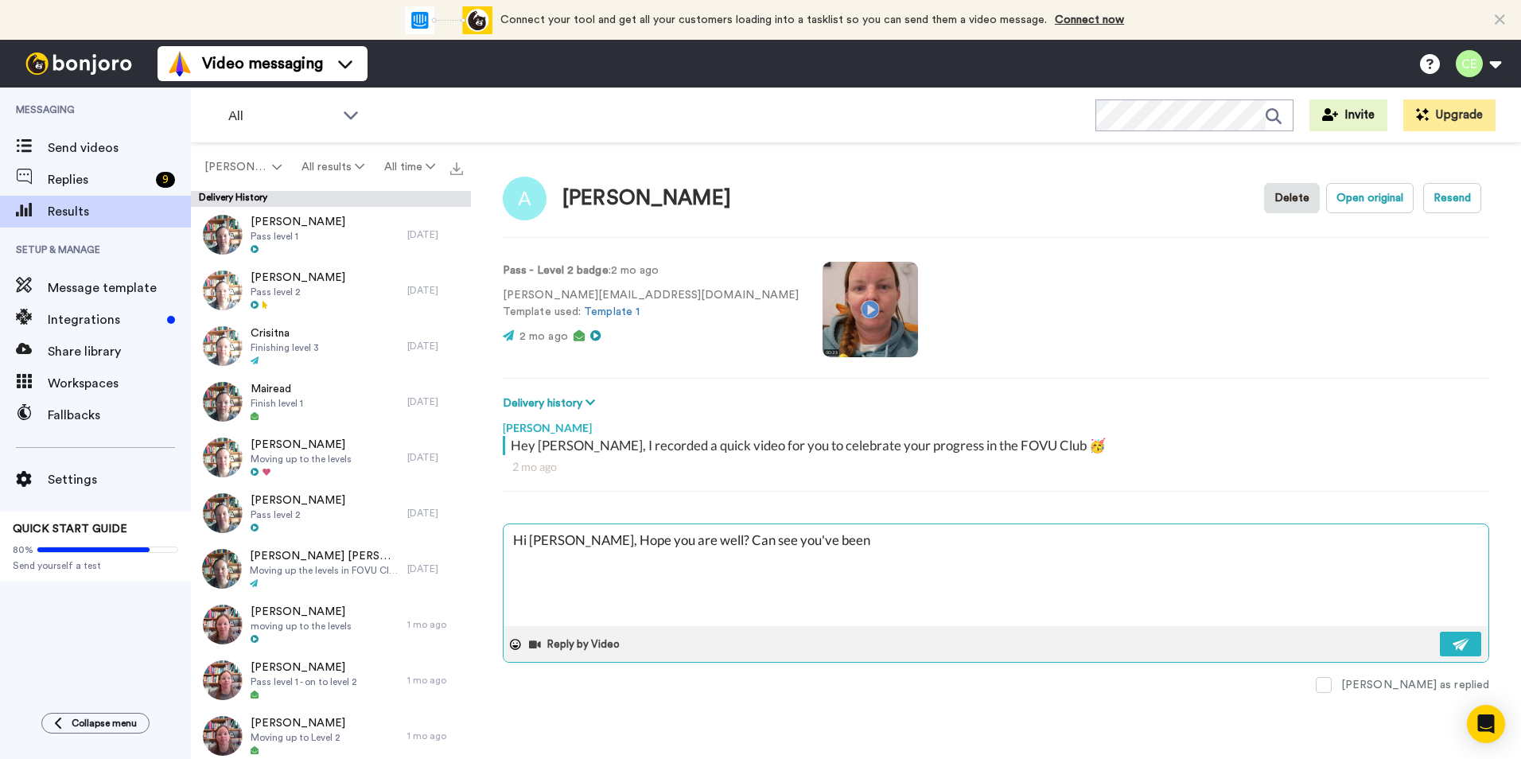
type textarea "Hi [PERSON_NAME], Hope you are well? Can see you've been"
type textarea "x"
type textarea "Hi [PERSON_NAME], Hope you are well? Can see you've been m"
type textarea "x"
type textarea "Hi [PERSON_NAME], Hope you are well? Can see you've been mo"
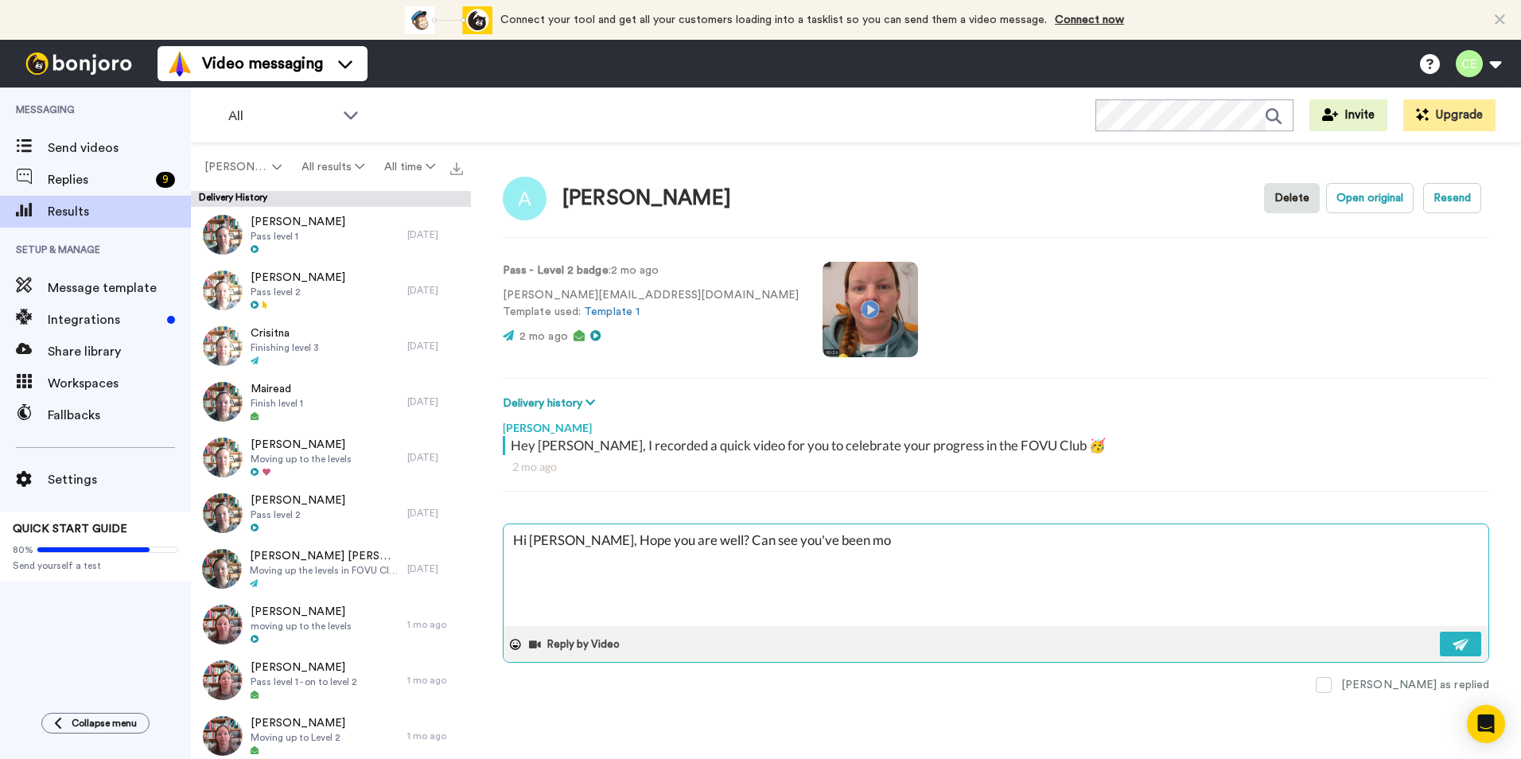
type textarea "x"
type textarea "Hi [PERSON_NAME], Hope you are well? Can see you've been mov"
type textarea "x"
type textarea "Hi [PERSON_NAME], Hope you are well? Can see you've been movi"
type textarea "x"
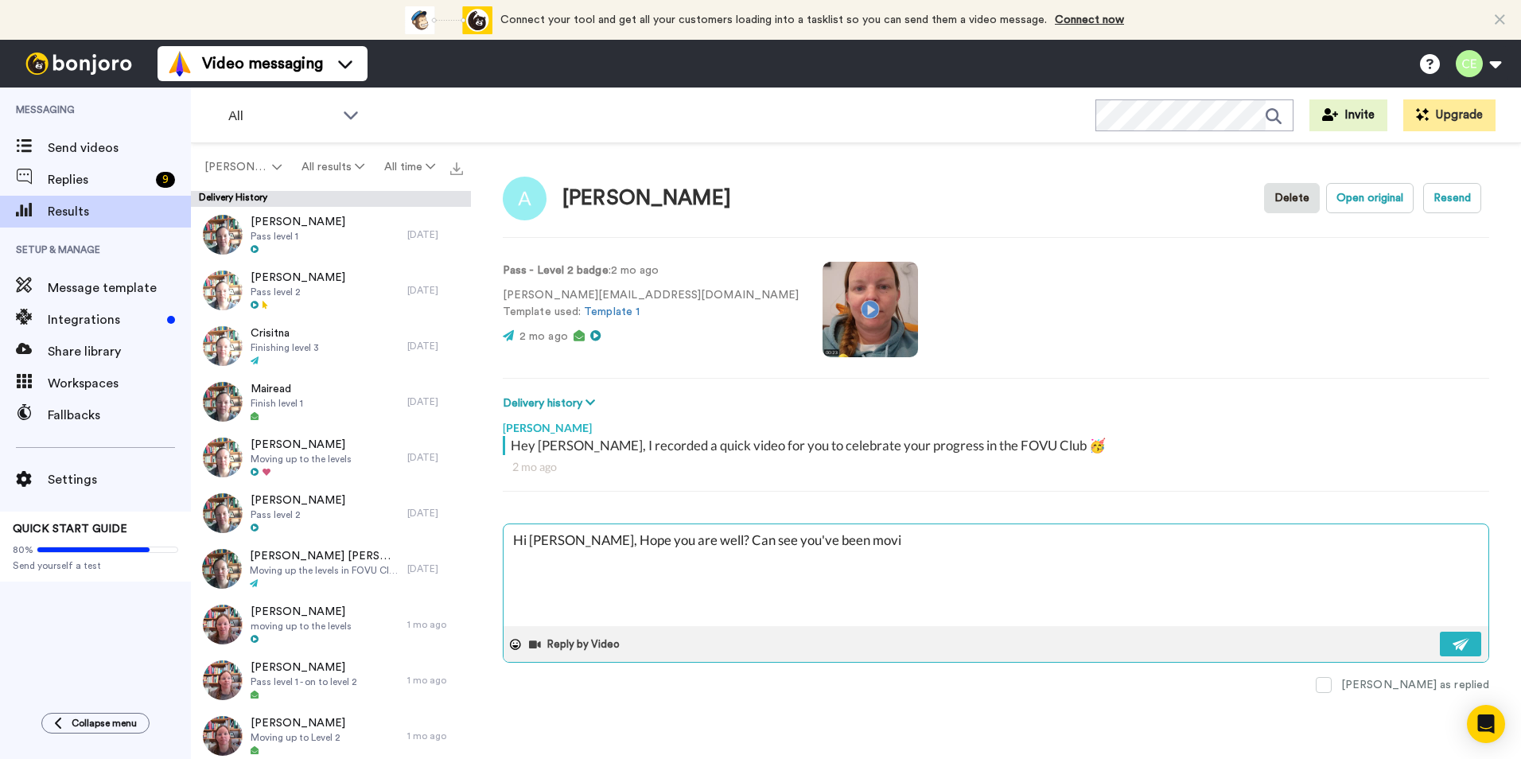
type textarea "Hi [PERSON_NAME], Hope you are well? Can see you've been movin"
type textarea "x"
type textarea "Hi [PERSON_NAME], Hope you are well? Can see you've been moving"
type textarea "x"
type textarea "Hi [PERSON_NAME], Hope you are well? Can see you've been moving"
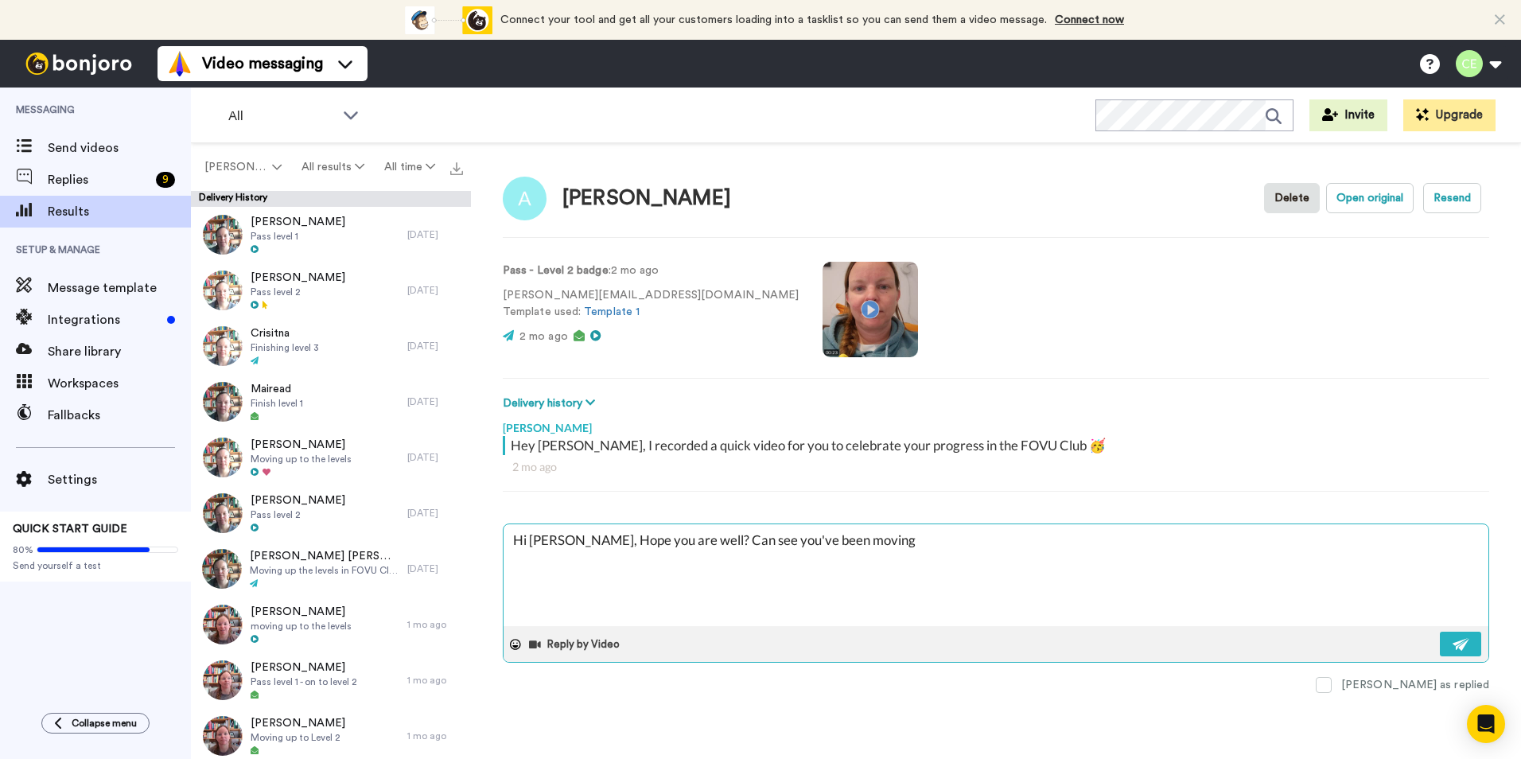
type textarea "x"
type textarea "Hi [PERSON_NAME], Hope you are well? Can see you've been moving a"
type textarea "x"
type textarea "Hi [PERSON_NAME], Hope you are well? Can see you've been moving ar"
type textarea "x"
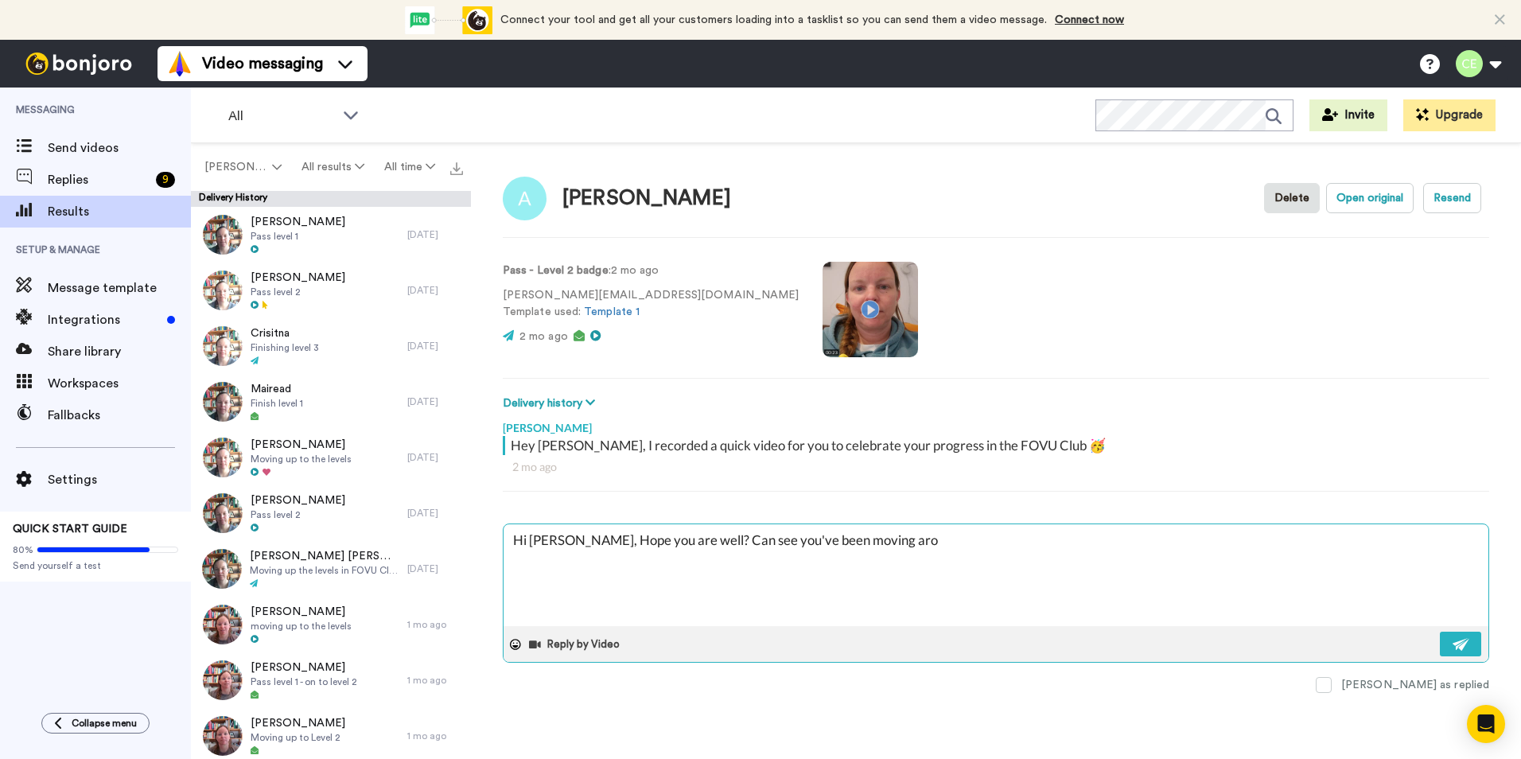
type textarea "Hi [PERSON_NAME], Hope you are well? Can see you've been moving arou"
type textarea "x"
type textarea "Hi [PERSON_NAME], Hope you are well? Can see you've been moving aroun"
type textarea "x"
type textarea "Hi [PERSON_NAME], Hope you are well? Can see you've been moving around"
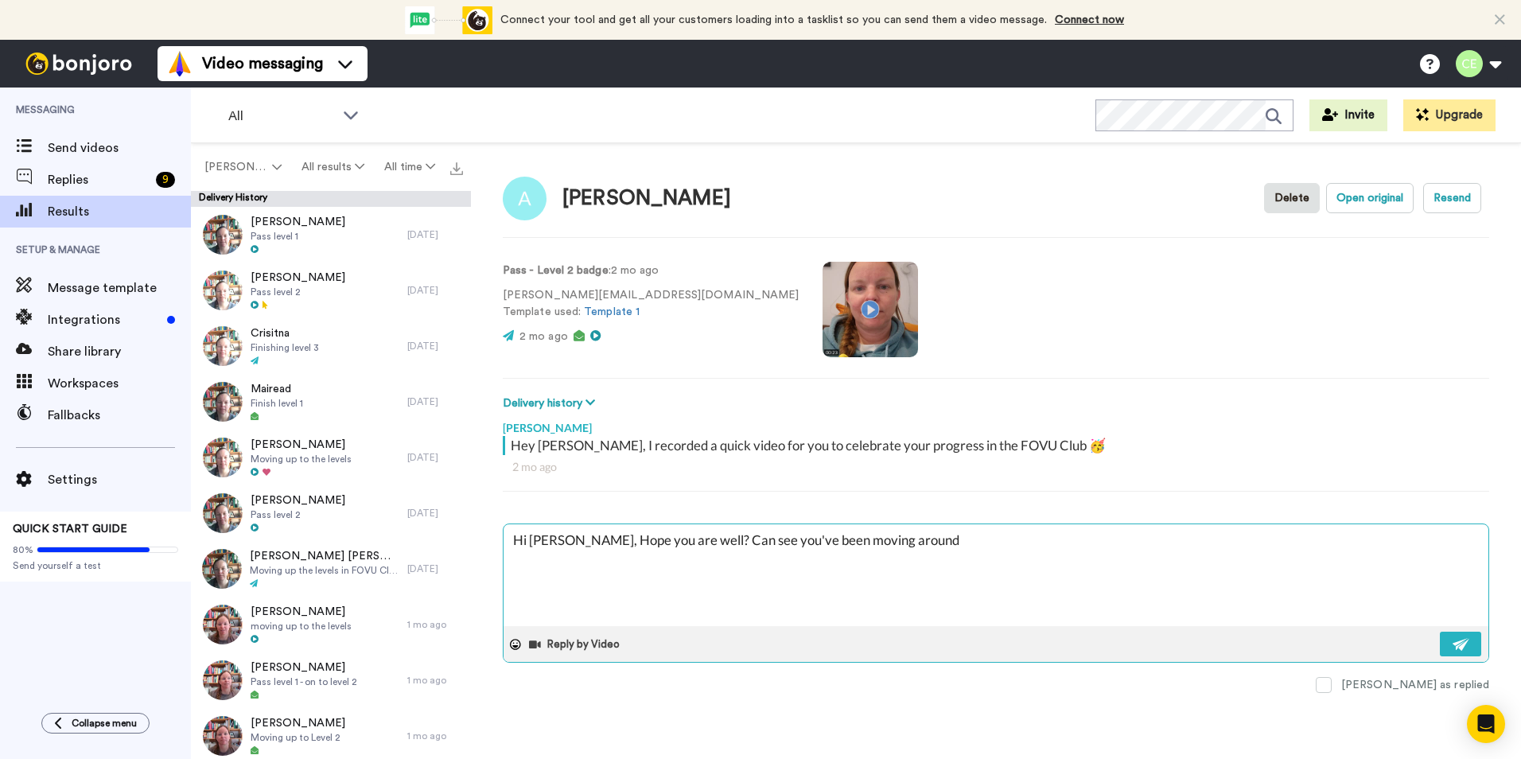
type textarea "x"
type textarea "Hi [PERSON_NAME], Hope you are well? Can see you've been moving around"
type textarea "x"
type textarea "Hi [PERSON_NAME], Hope you are well? Can see you've been moving around t"
type textarea "x"
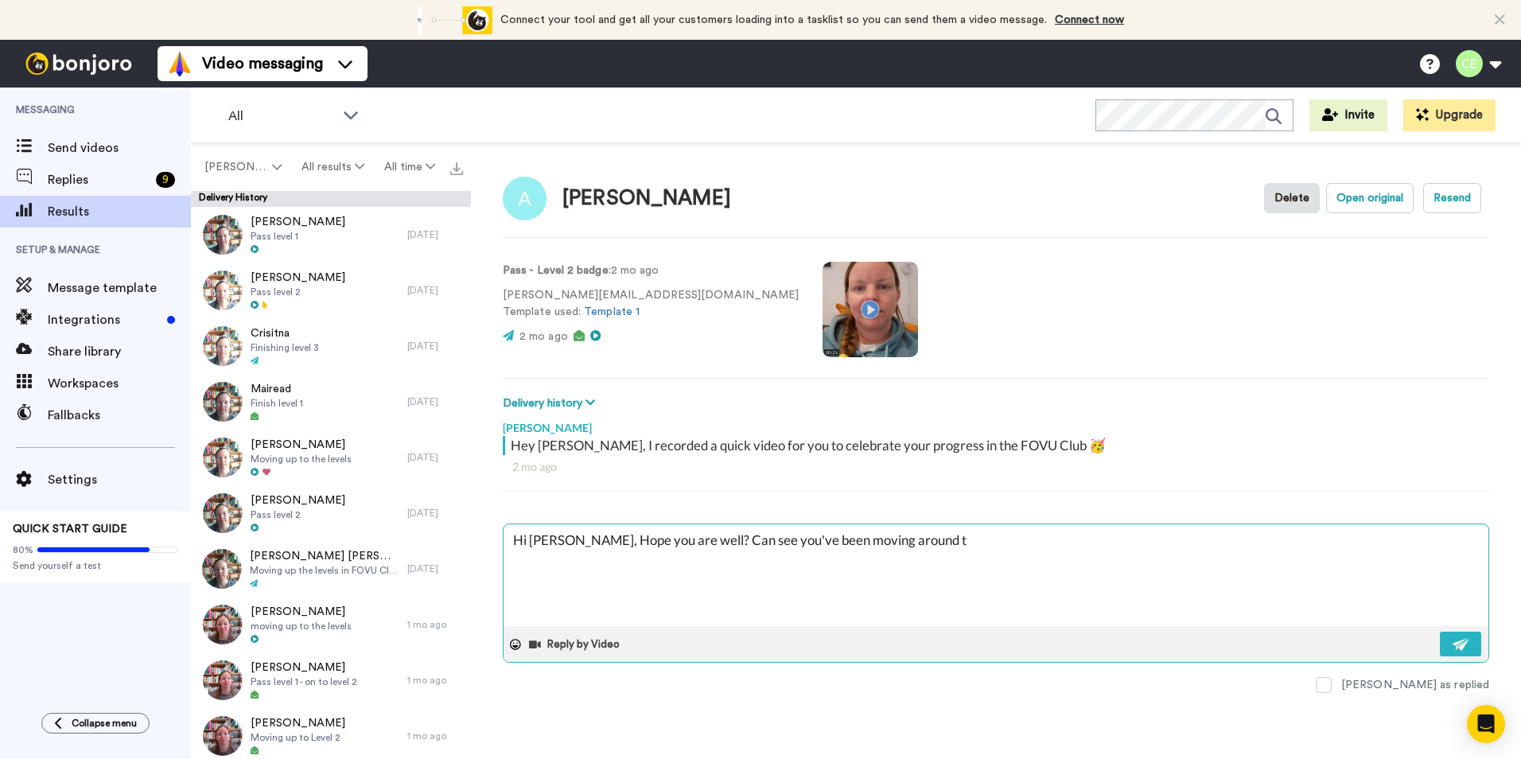
type textarea "Hi [PERSON_NAME], Hope you are well? Can see you've been moving around th"
type textarea "x"
type textarea "Hi [PERSON_NAME], Hope you are well? Can see you've been moving around the"
type textarea "x"
type textarea "Hi [PERSON_NAME], Hope you are well? Can see you've been moving around the"
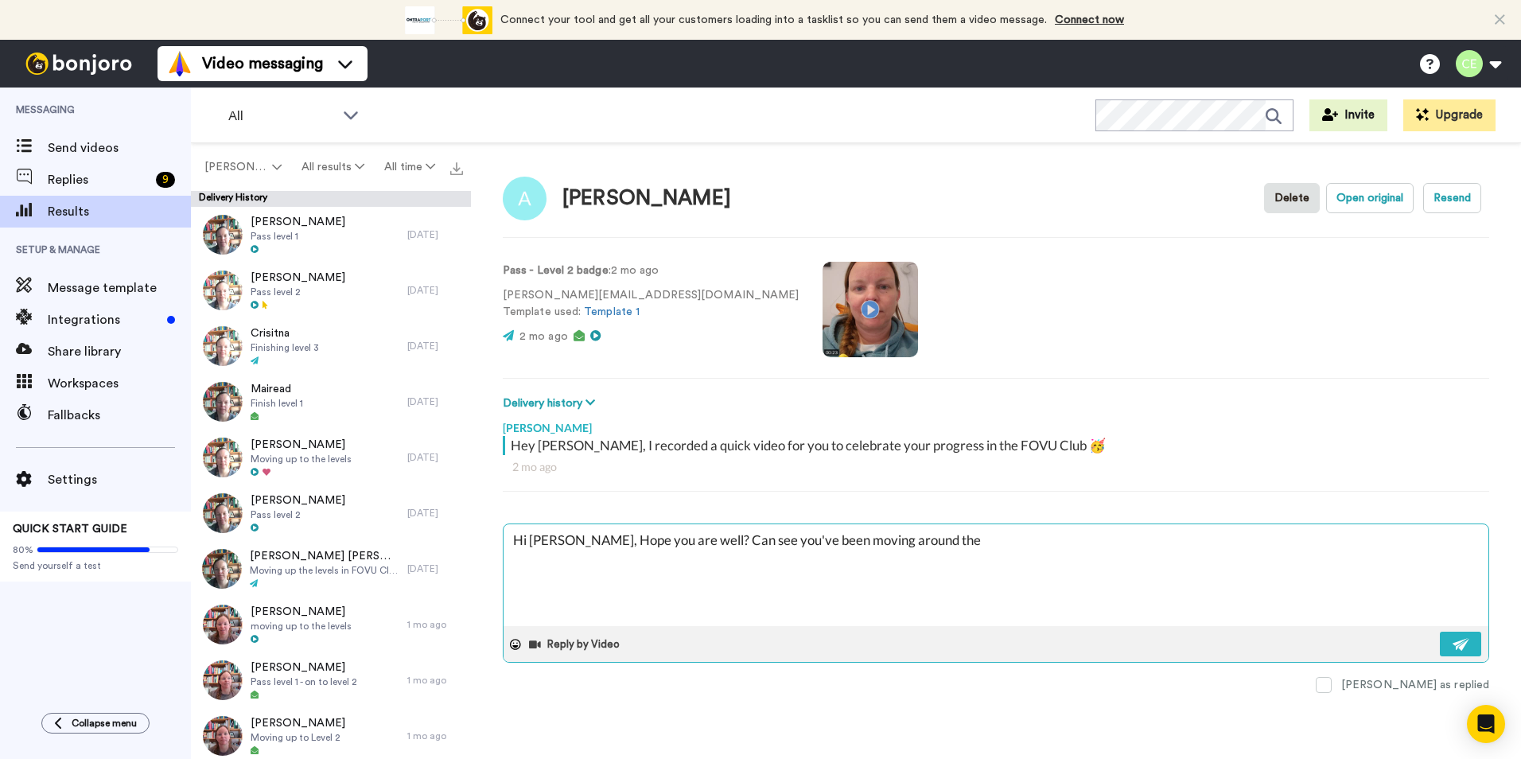
type textarea "x"
type textarea "Hi [PERSON_NAME], Hope you are well? Can see you've been moving around the d"
type textarea "x"
type textarea "Hi [PERSON_NAME], Hope you are well? Can see you've been moving around the di"
type textarea "x"
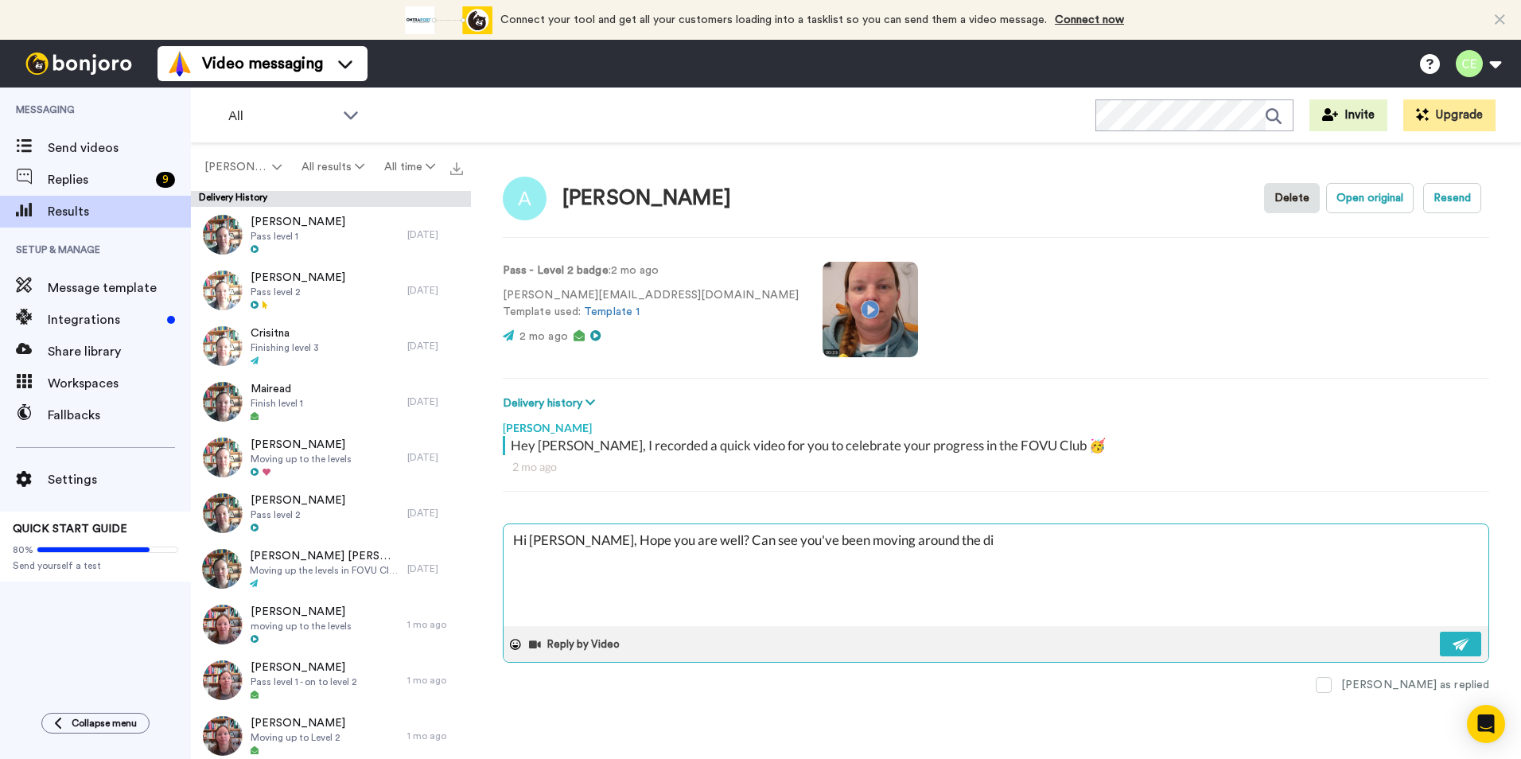
type textarea "Hi [PERSON_NAME], Hope you are well? Can see you've been moving around the dif"
type textarea "x"
type textarea "Hi [PERSON_NAME], Hope you are well? Can see you've been moving around the diff"
type textarea "x"
type textarea "Hi [PERSON_NAME], Hope you are well? Can see you've been moving around the difff"
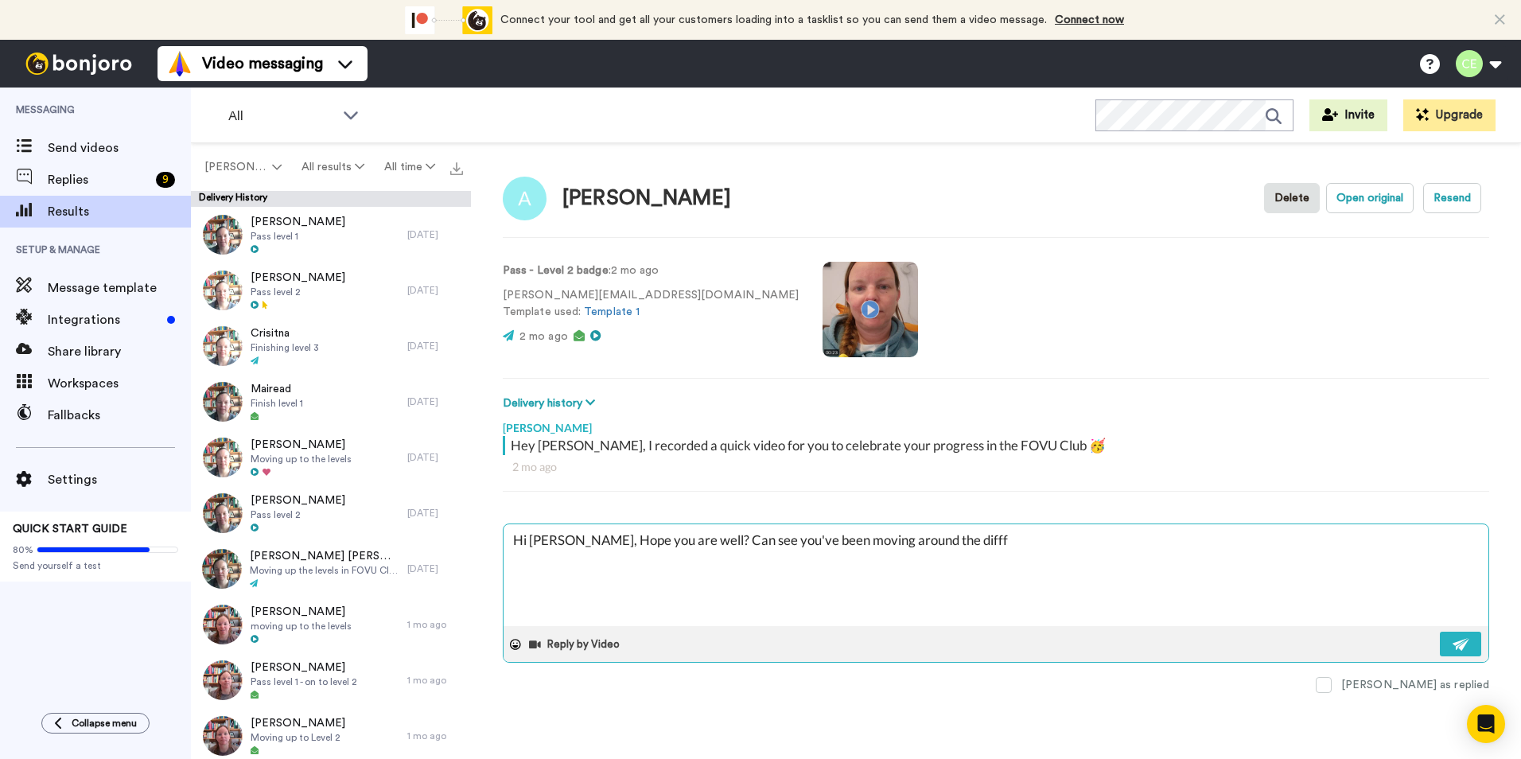
type textarea "x"
type textarea "Hi [PERSON_NAME], Hope you are well? Can see you've been moving around the diff"
type textarea "x"
type textarea "Hi [PERSON_NAME], Hope you are well? Can see you've been moving around the diffe"
type textarea "x"
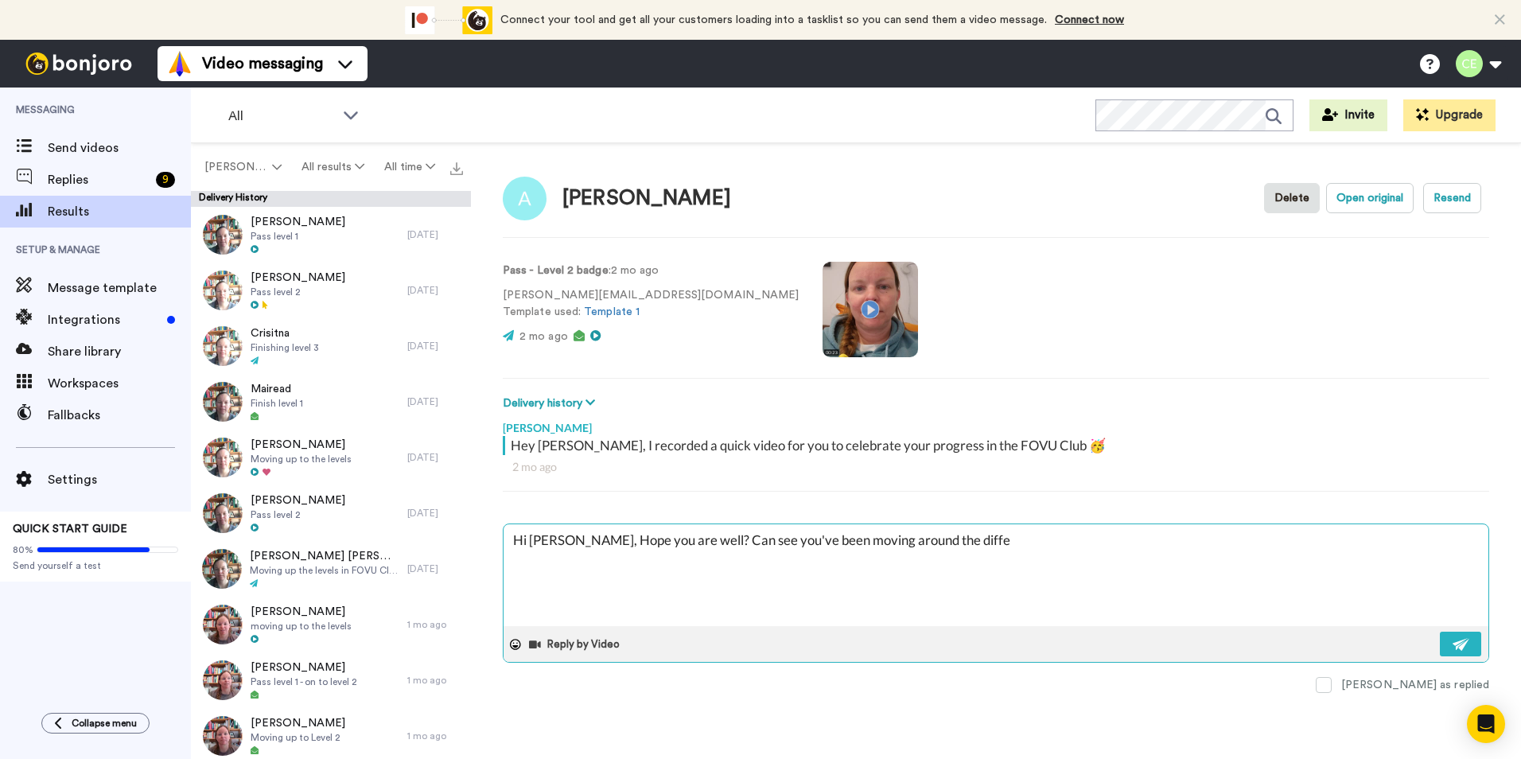
type textarea "Hi [PERSON_NAME], Hope you are well? Can see you've been moving around the diff…"
type textarea "x"
type textarea "Hi [PERSON_NAME], Hope you are well? Can see you've been moving around the diff…"
type textarea "x"
type textarea "Hi [PERSON_NAME], Hope you are well? Can see you've been moving around the diff…"
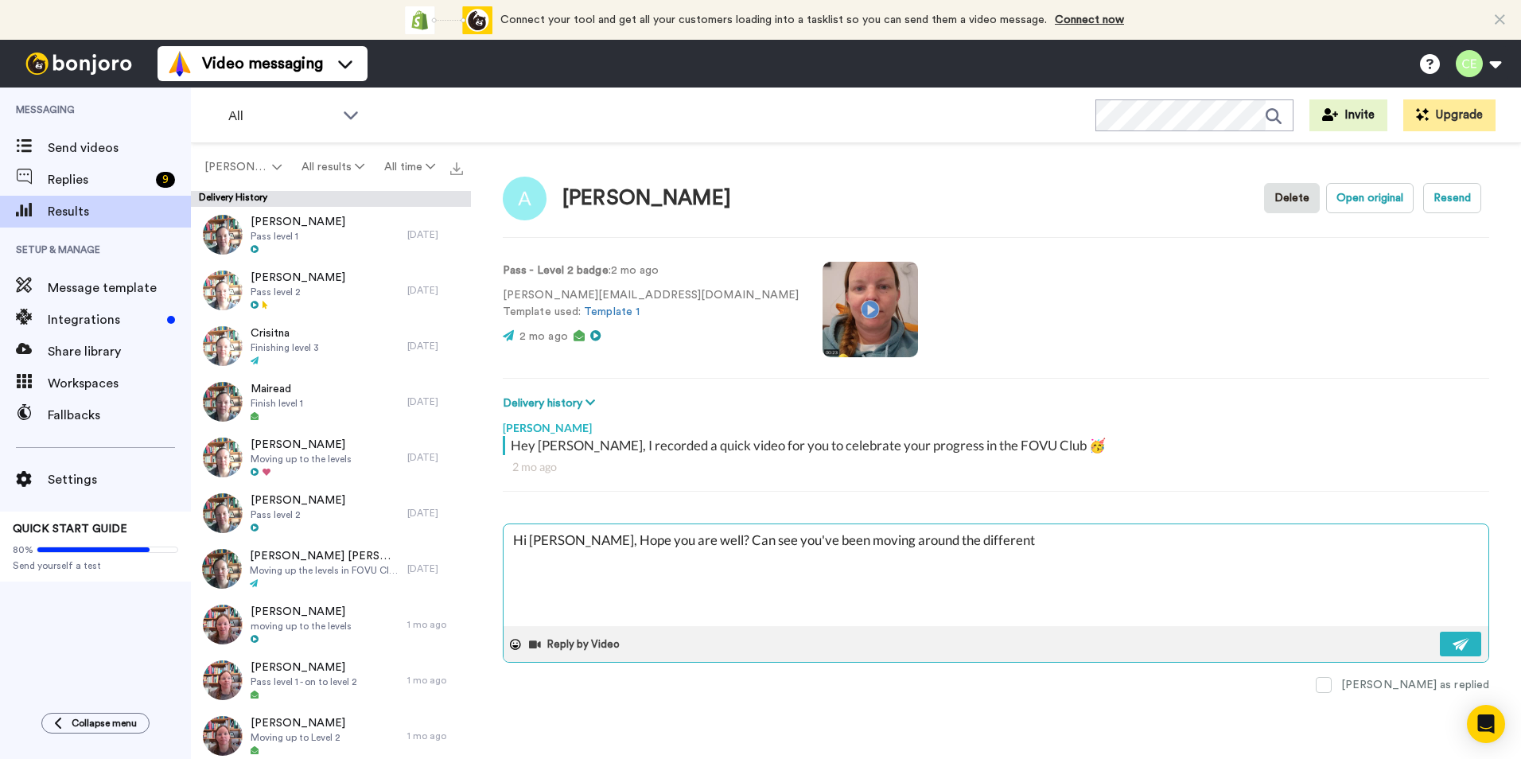
type textarea "x"
type textarea "Hi [PERSON_NAME], Hope you are well? Can see you've been moving around the diff…"
type textarea "x"
type textarea "Hi [PERSON_NAME], Hope you are well? Can see you've been moving around the diff…"
type textarea "x"
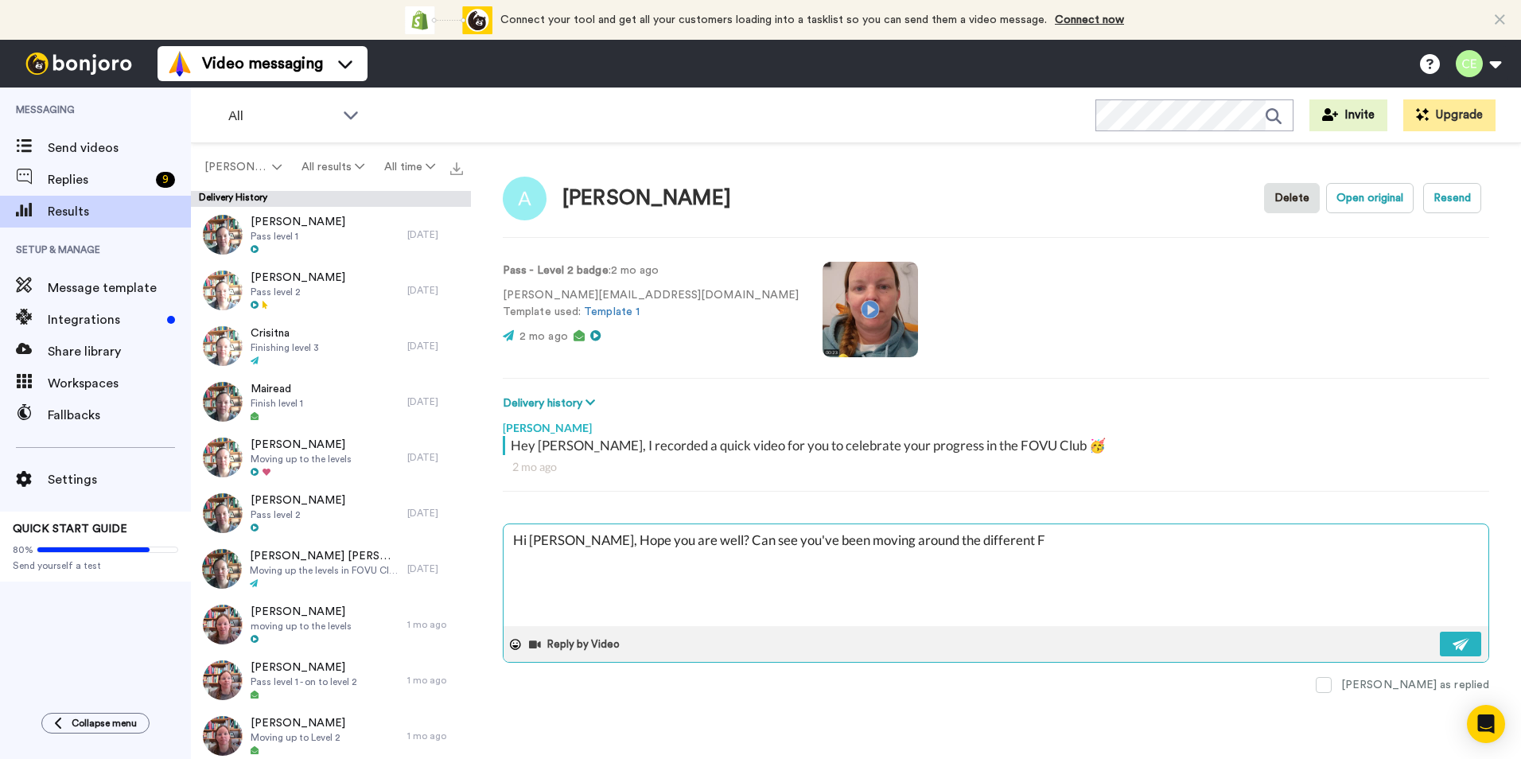
type textarea "Hi [PERSON_NAME], Hope you are well? Can see you've been moving around the diff…"
type textarea "x"
type textarea "Hi [PERSON_NAME], Hope you are well? Can see you've been moving around the diff…"
type textarea "x"
type textarea "Hi [PERSON_NAME], Hope you are well? Can see you've been moving around the diff…"
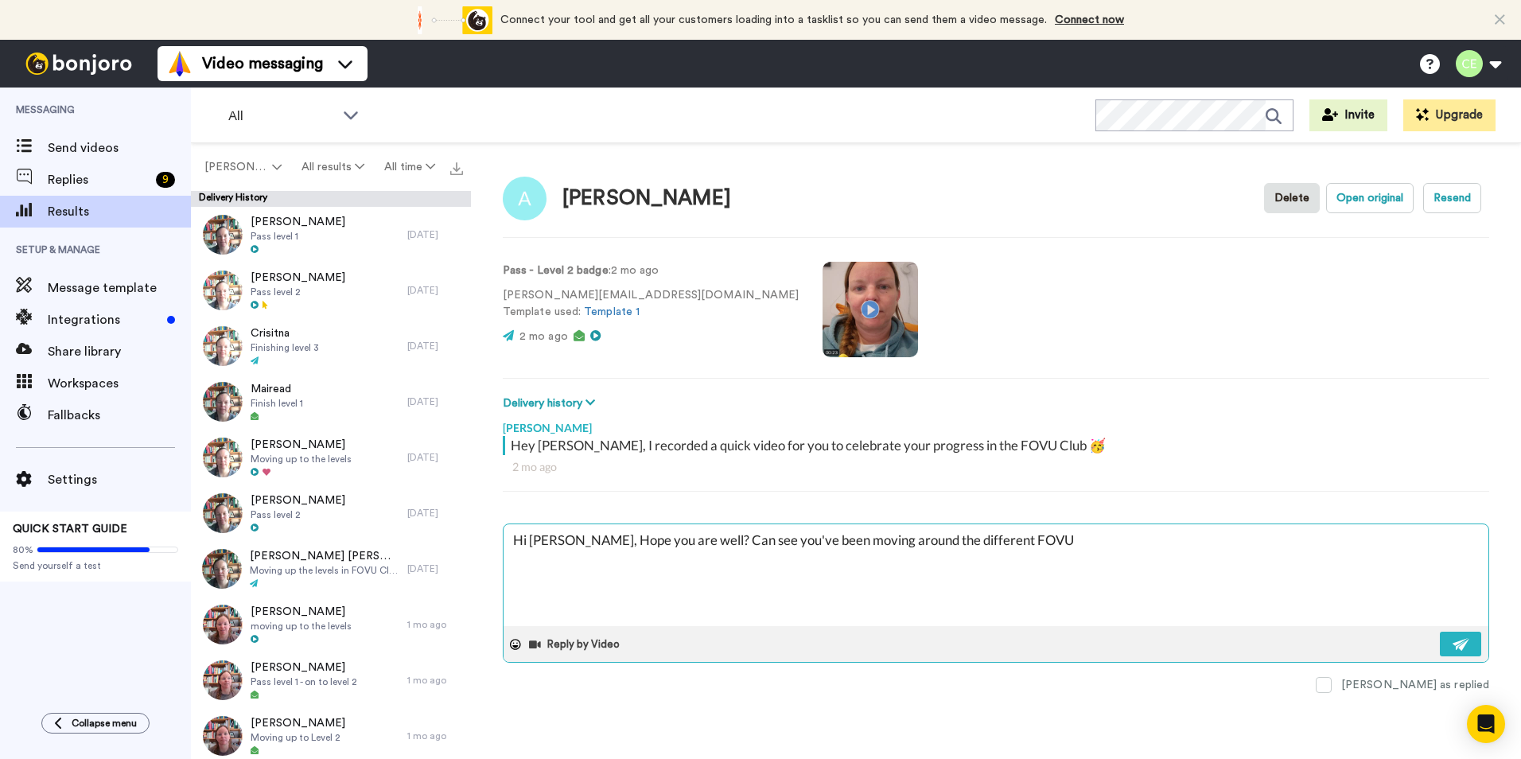
type textarea "x"
type textarea "Hi [PERSON_NAME], Hope you are well? Can see you've been moving around the diff…"
type textarea "x"
type textarea "Hi [PERSON_NAME], Hope you are well? Can see you've been moving around the diff…"
type textarea "x"
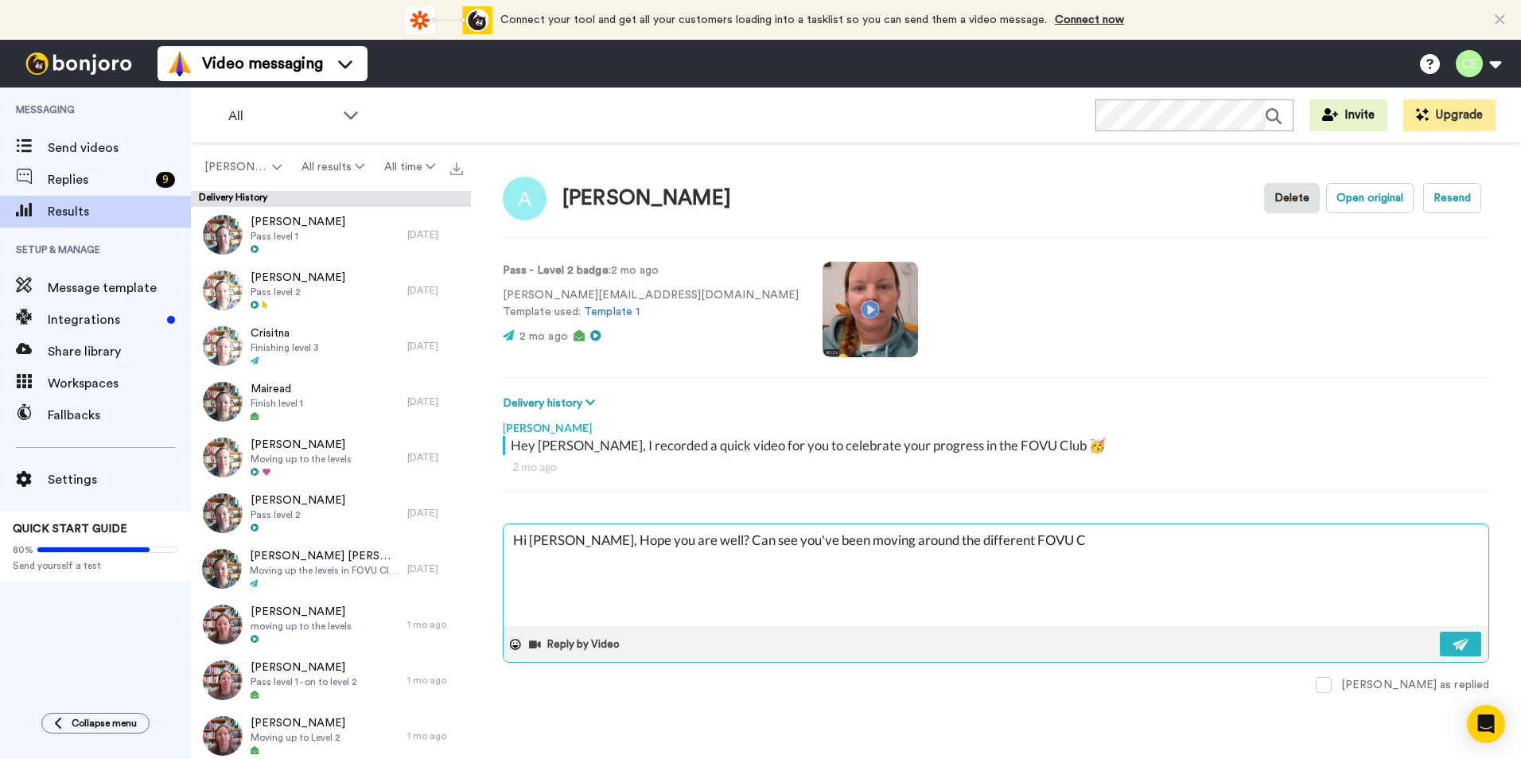
type textarea "Hi [PERSON_NAME], Hope you are well? Can see you've been moving around the diff…"
type textarea "x"
type textarea "Hi [PERSON_NAME], Hope you are well? Can see you've been moving around the diff…"
type textarea "x"
type textarea "Hi [PERSON_NAME], Hope you are well? Can see you've been moving around the diff…"
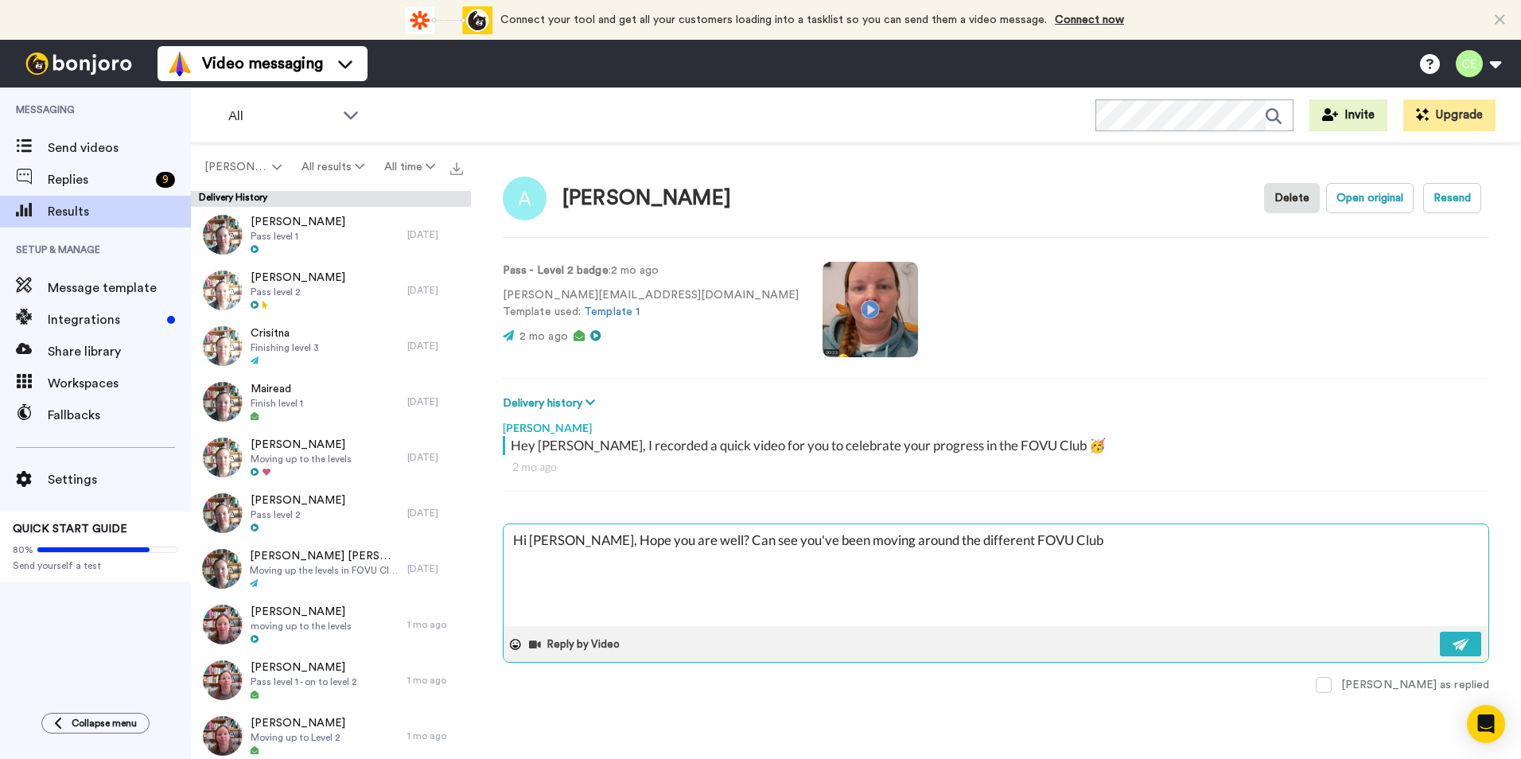
type textarea "x"
type textarea "Hi [PERSON_NAME], Hope you are well? Can see you've been moving around the diff…"
type textarea "x"
type textarea "Hi [PERSON_NAME], Hope you are well? Can see you've been moving around the diff…"
type textarea "x"
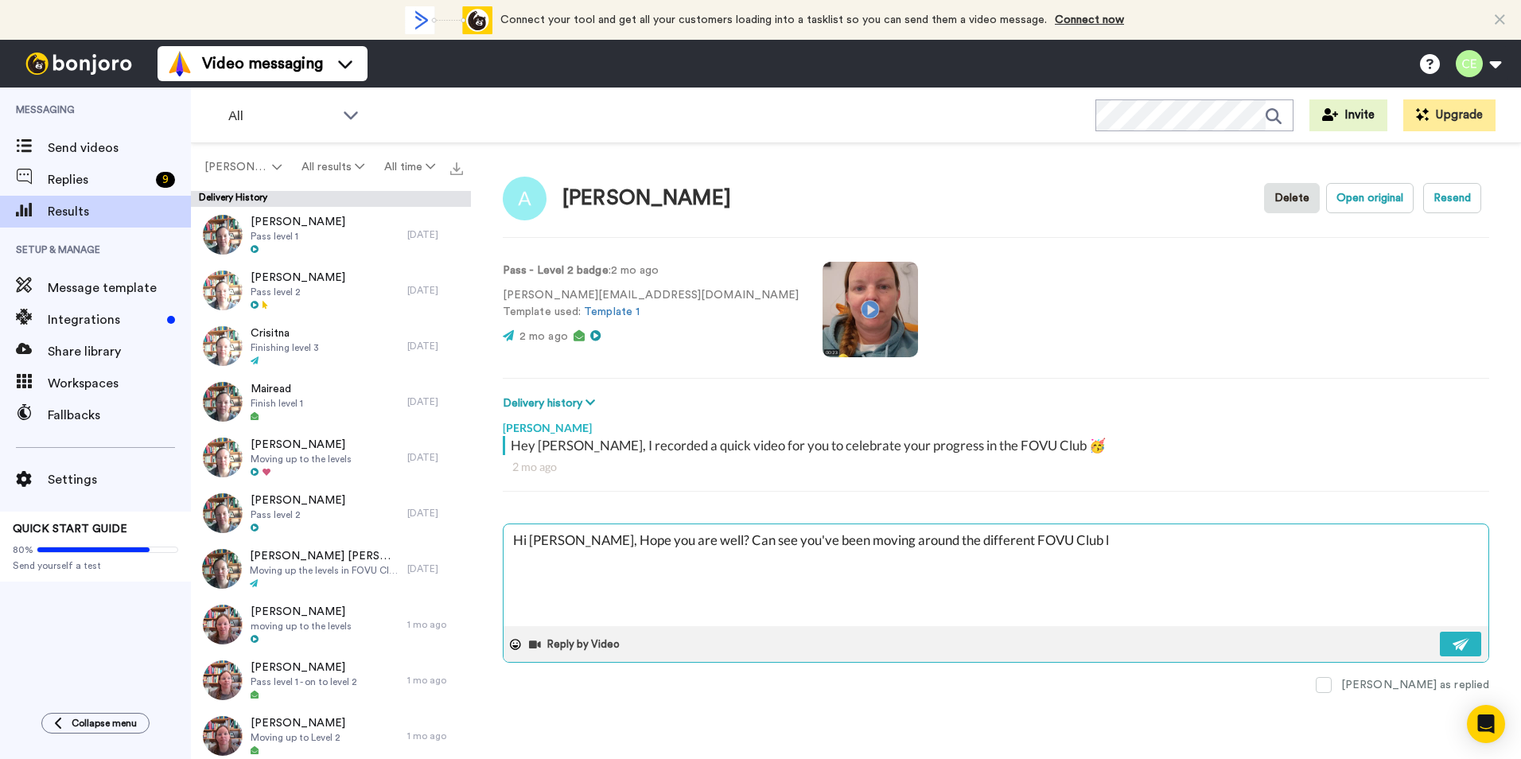
type textarea "Hi [PERSON_NAME], Hope you are well? Can see you've been moving around the diff…"
type textarea "x"
type textarea "Hi [PERSON_NAME], Hope you are well? Can see you've been moving around the diff…"
type textarea "x"
type textarea "Hi [PERSON_NAME], Hope you are well? Can see you've been moving around the diff…"
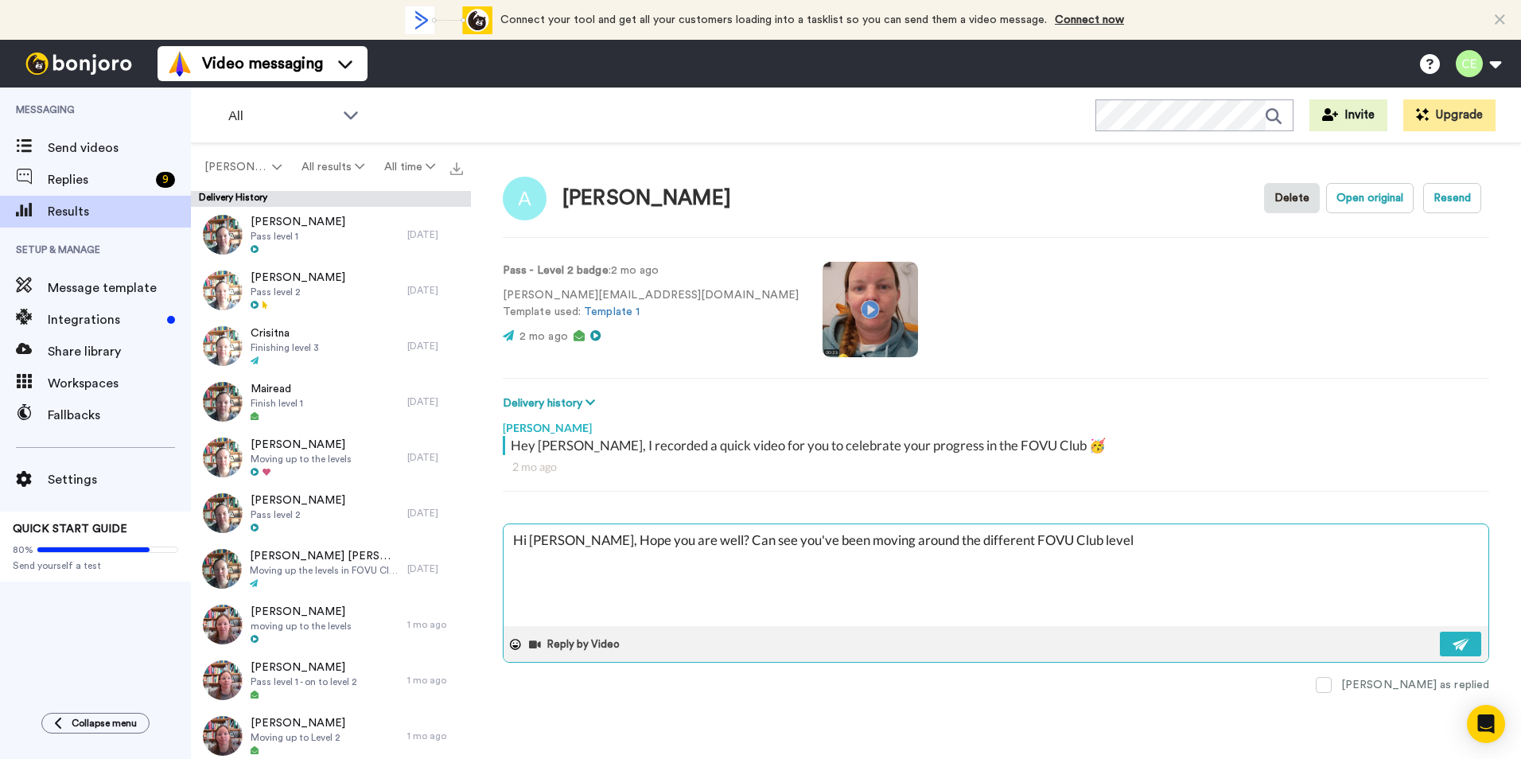
type textarea "x"
type textarea "Hi [PERSON_NAME], Hope you are well? Can see you've been moving around the diff…"
type textarea "x"
type textarea "Hi [PERSON_NAME], Hope you are well? Can see you've been moving around the diff…"
type textarea "x"
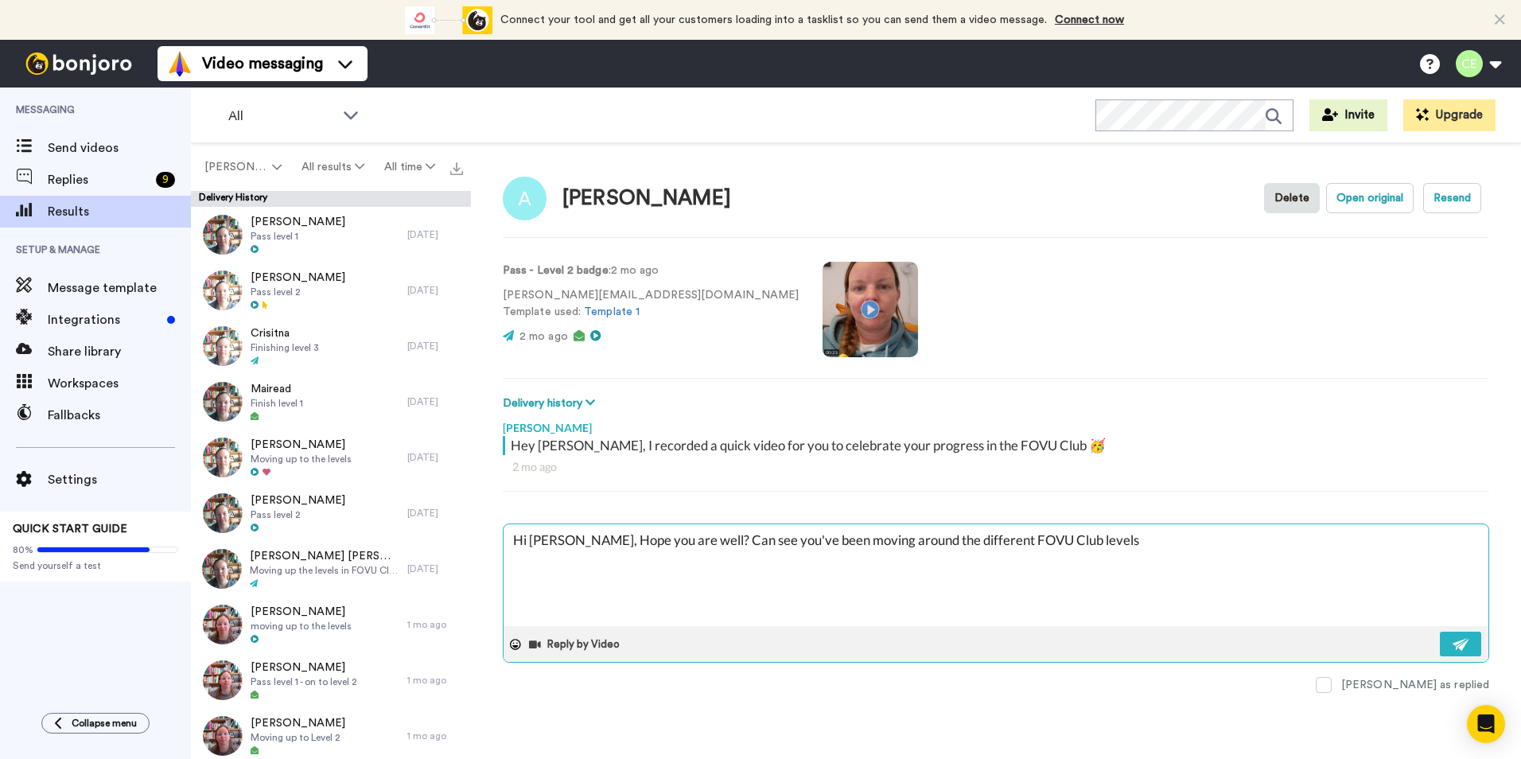
type textarea "Hi [PERSON_NAME], Hope you are well? Can see you've been moving around the diff…"
type textarea "x"
type textarea "Hi [PERSON_NAME], Hope you are well? Can see you've been moving around the diff…"
click at [1471, 638] on button at bounding box center [1460, 644] width 41 height 25
